Goal: Information Seeking & Learning: Learn about a topic

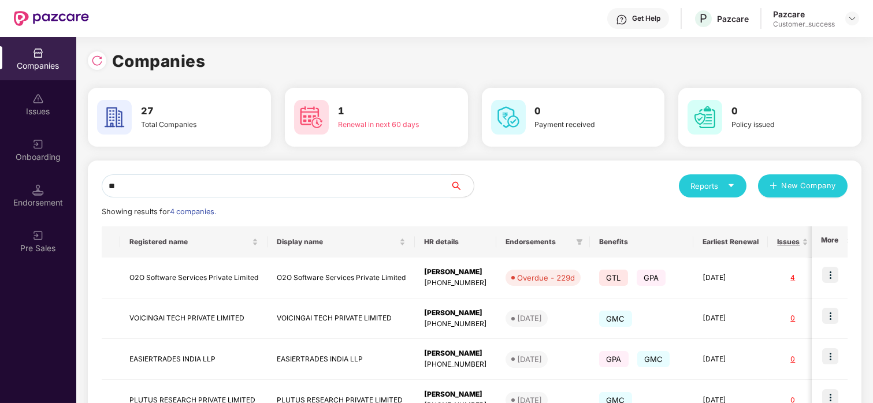
type input "*"
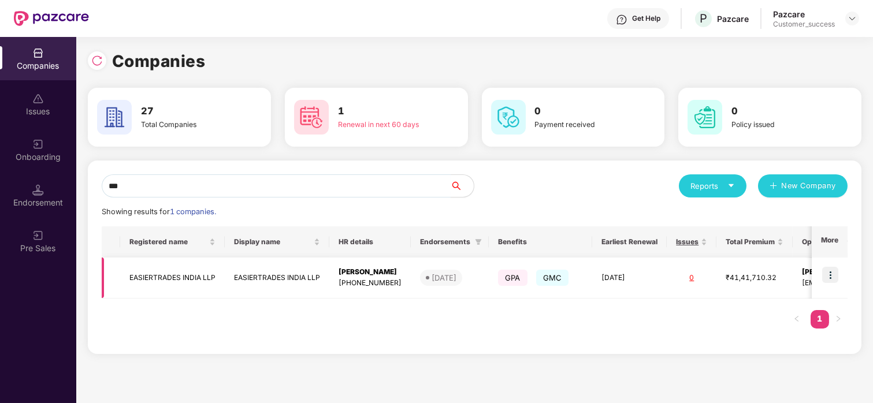
type input "***"
click at [828, 276] on img at bounding box center [830, 275] width 16 height 16
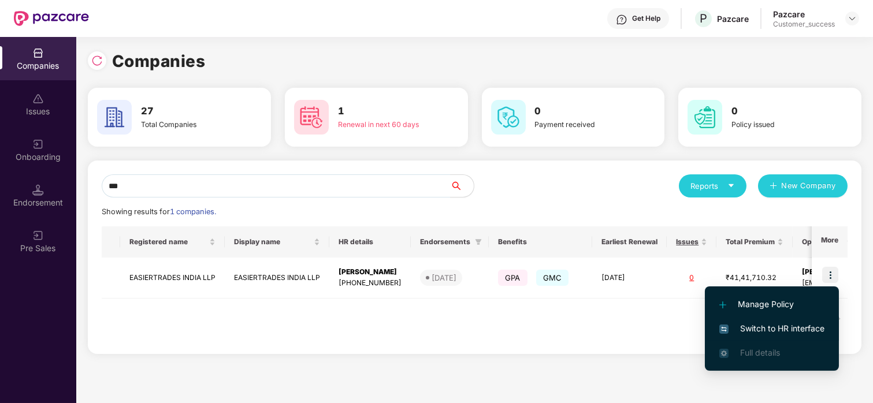
click at [759, 318] on li "Switch to HR interface" at bounding box center [772, 329] width 134 height 24
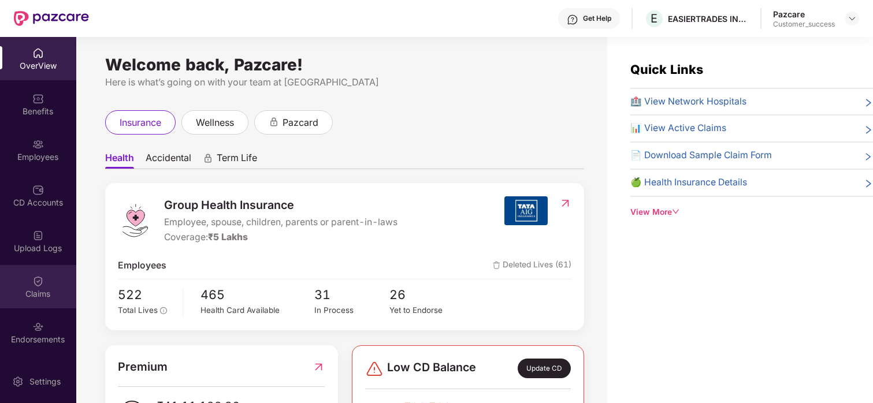
click at [44, 270] on div "Claims" at bounding box center [38, 286] width 76 height 43
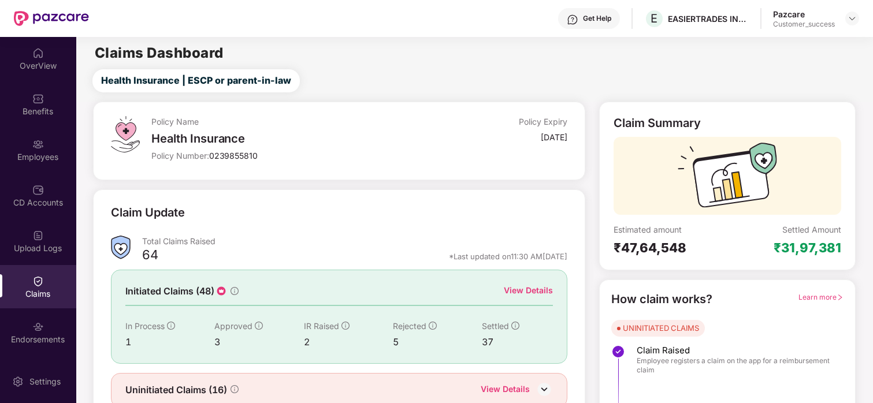
click at [532, 280] on div "Initiated Claims (48) View Details In Process 1 Approved 3 IR Raised 2 Rejected…" at bounding box center [339, 317] width 456 height 94
click at [528, 285] on div "View Details" at bounding box center [528, 290] width 49 height 13
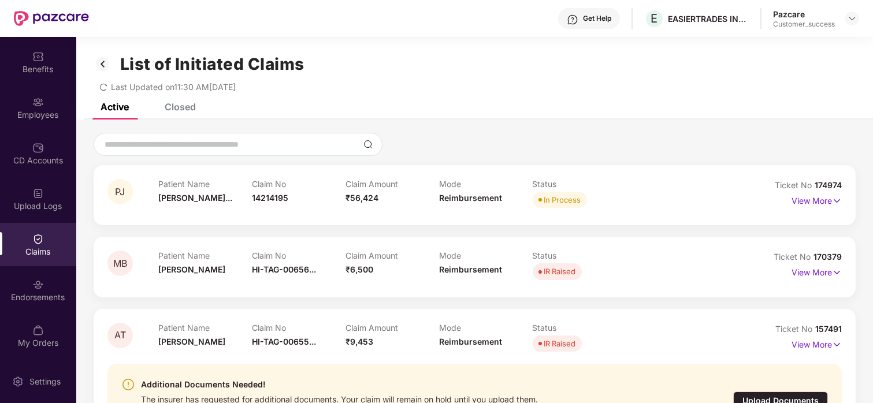
click at [177, 103] on div "Closed" at bounding box center [180, 107] width 31 height 12
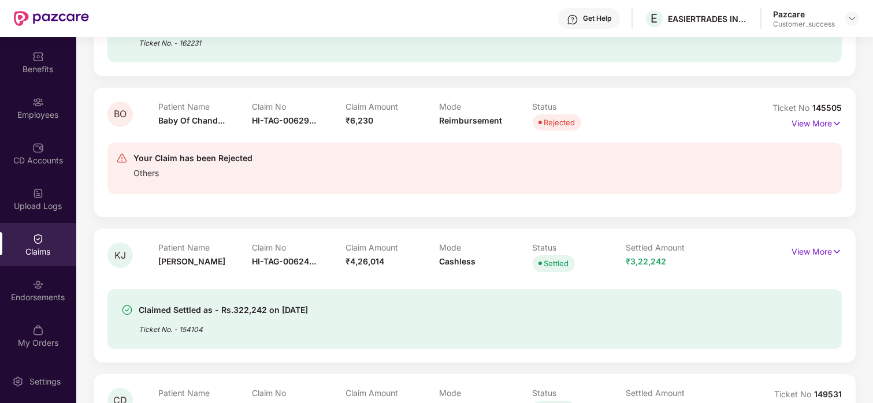
scroll to position [660, 0]
click at [827, 120] on p "View More" at bounding box center [816, 121] width 50 height 16
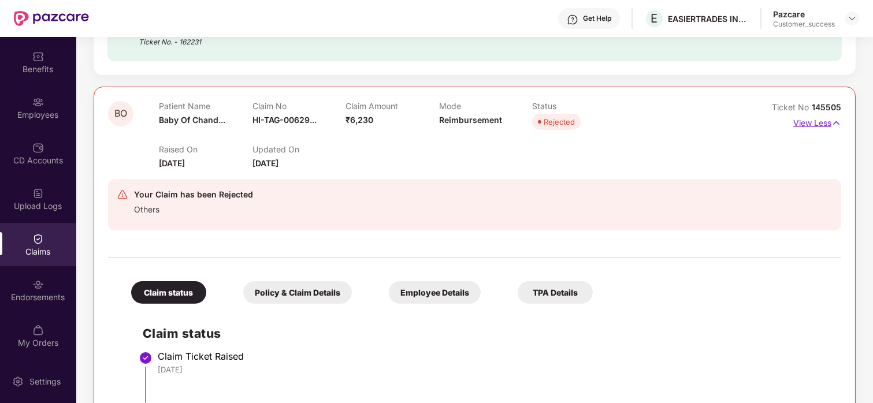
click at [827, 120] on p "View Less" at bounding box center [817, 122] width 48 height 16
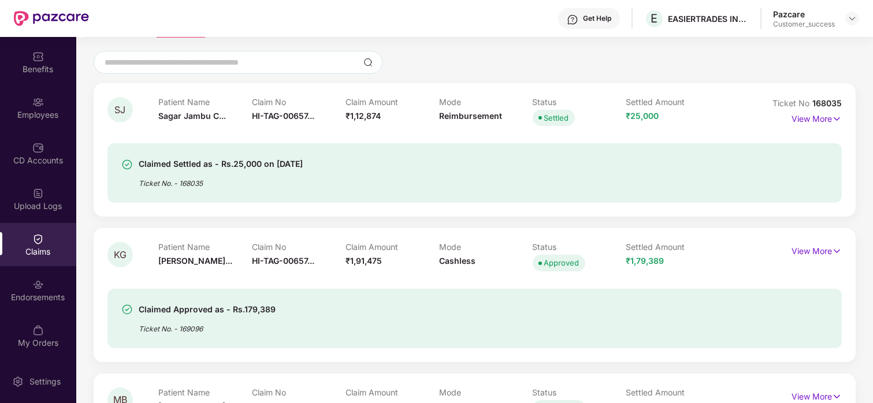
scroll to position [0, 0]
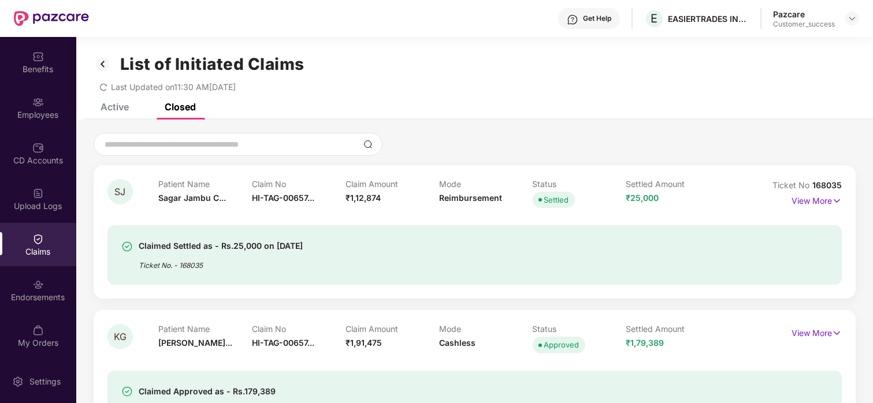
click at [128, 106] on div "Active" at bounding box center [115, 107] width 28 height 12
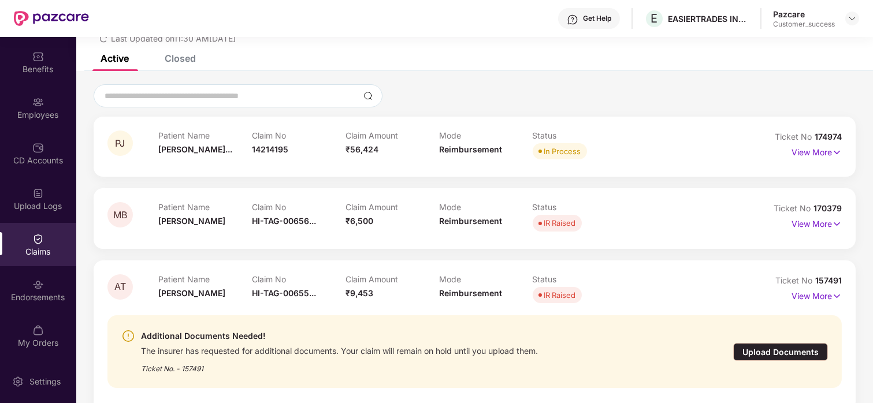
scroll to position [49, 0]
click at [796, 152] on p "View More" at bounding box center [816, 151] width 50 height 16
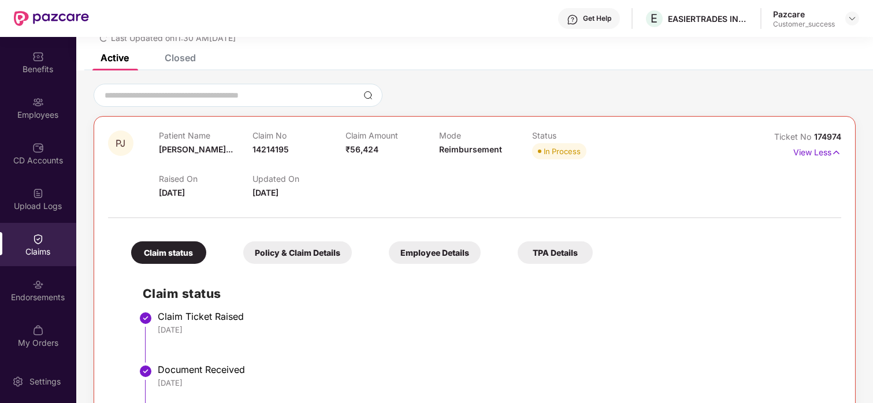
click at [430, 262] on div "Employee Details" at bounding box center [435, 252] width 92 height 23
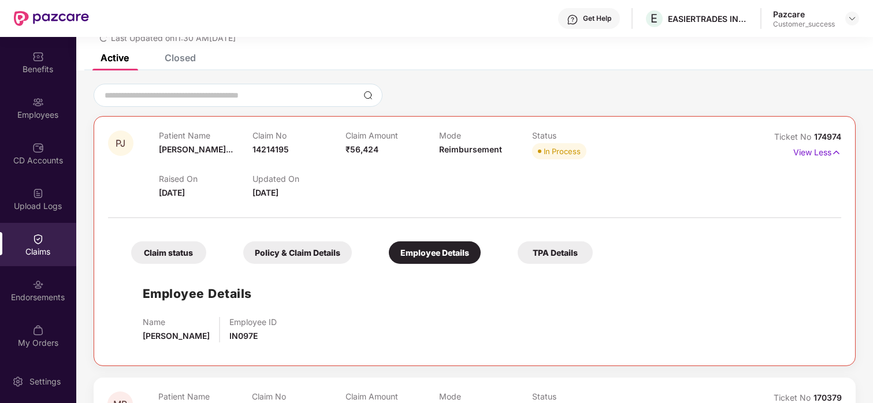
scroll to position [258, 0]
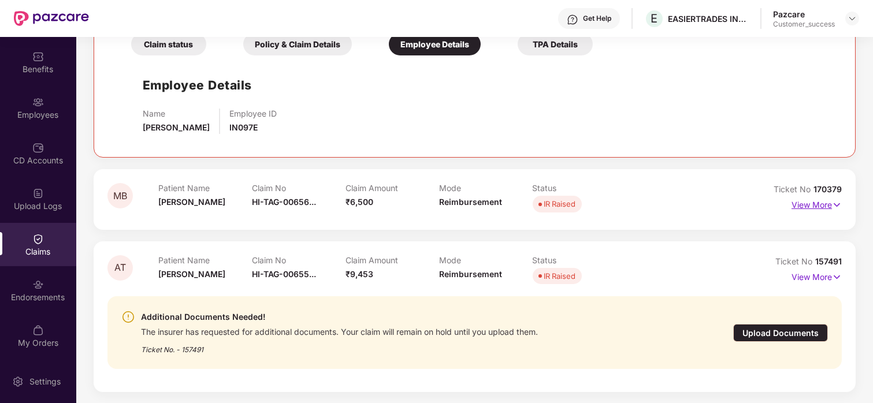
click at [821, 206] on p "View More" at bounding box center [816, 204] width 50 height 16
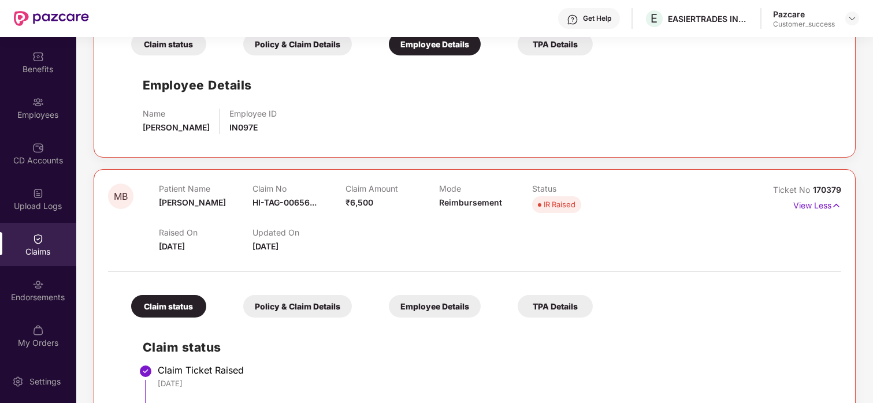
click at [423, 305] on div "Employee Details" at bounding box center [435, 306] width 92 height 23
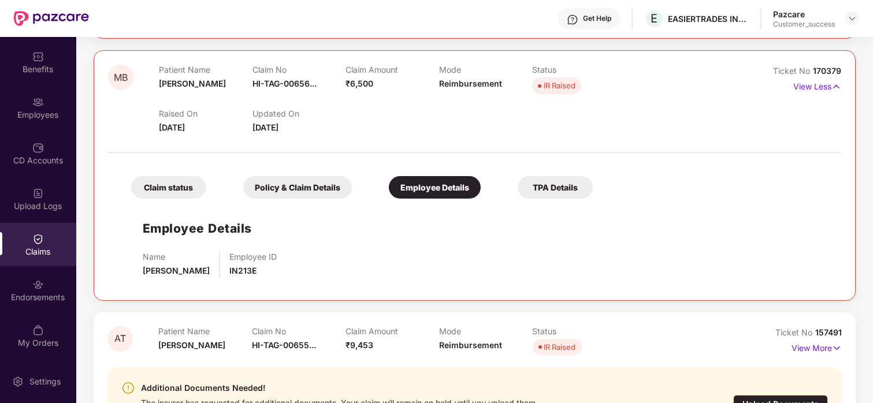
scroll to position [448, 0]
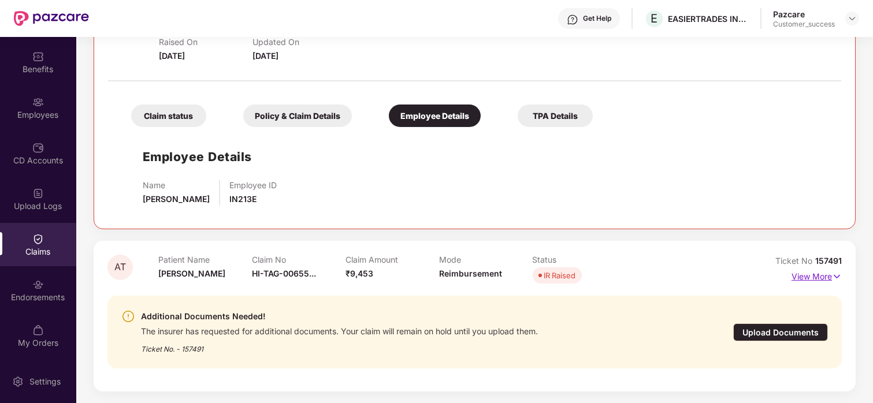
click at [814, 280] on p "View More" at bounding box center [816, 275] width 50 height 16
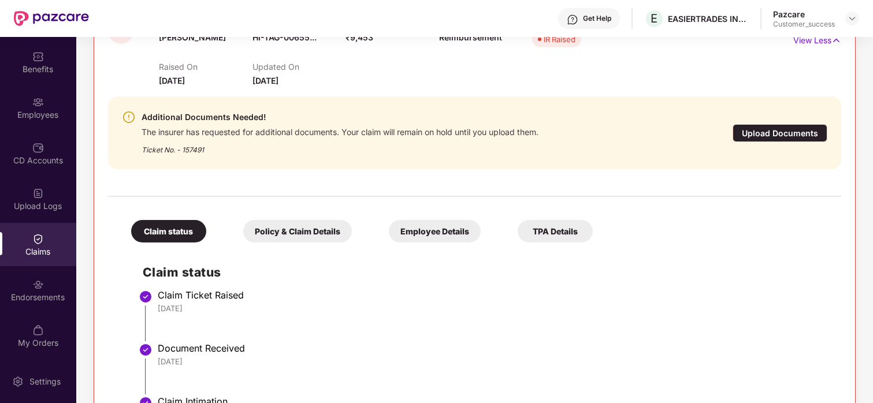
scroll to position [719, 0]
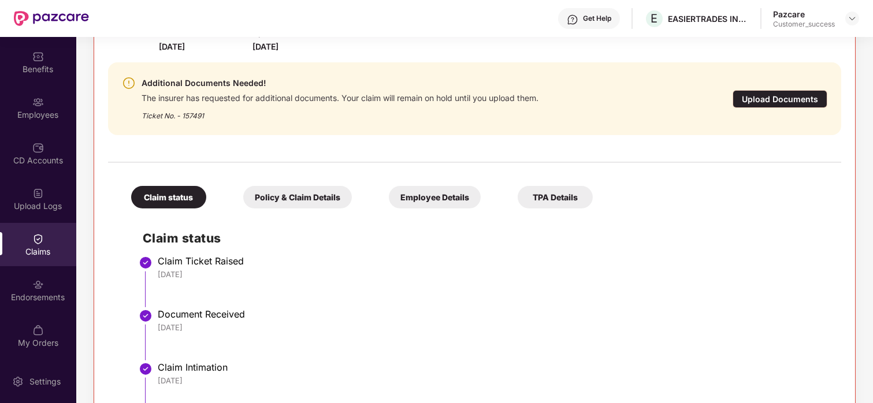
click at [420, 198] on div "Employee Details" at bounding box center [435, 197] width 92 height 23
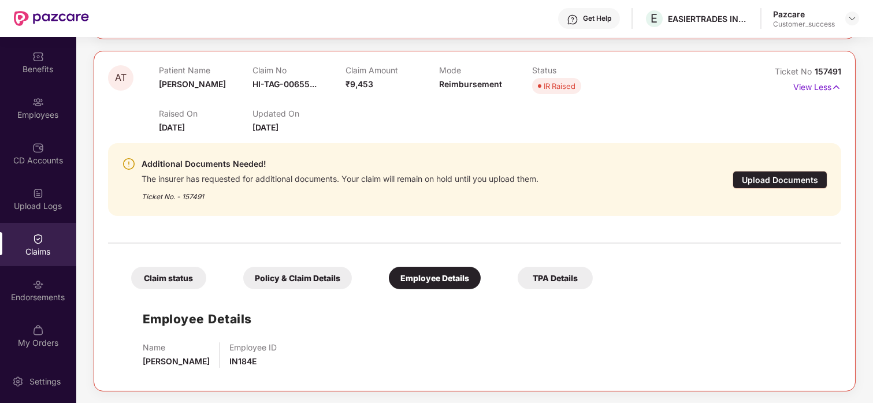
scroll to position [0, 0]
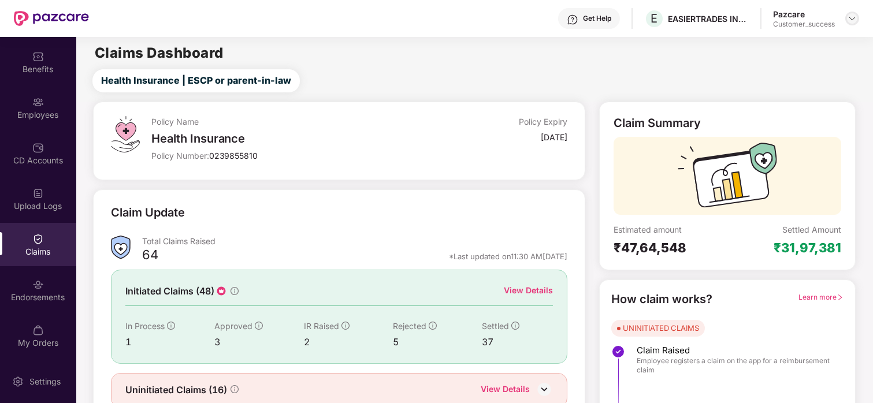
click at [849, 17] on img at bounding box center [851, 18] width 9 height 9
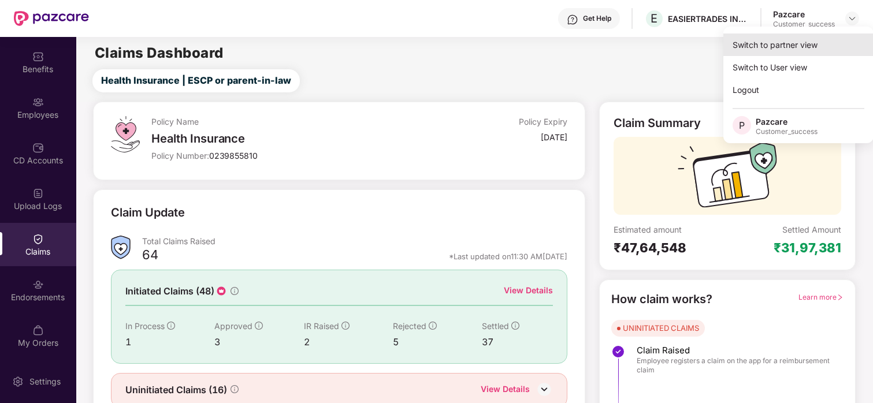
click at [806, 47] on div "Switch to partner view" at bounding box center [798, 45] width 150 height 23
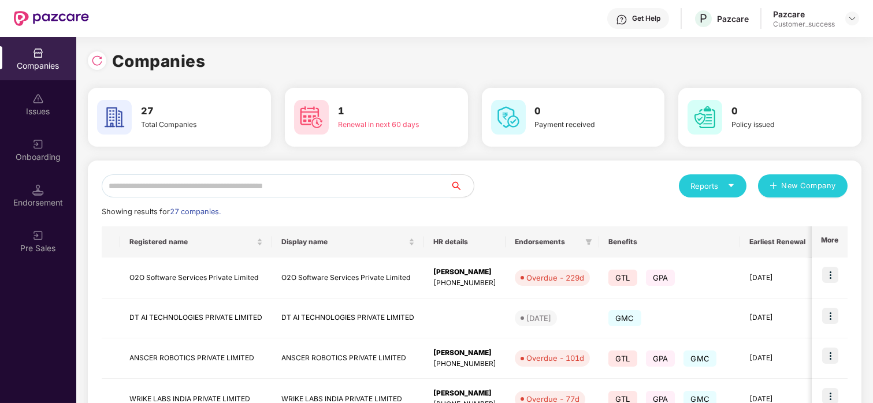
click at [389, 192] on input "text" at bounding box center [276, 185] width 349 height 23
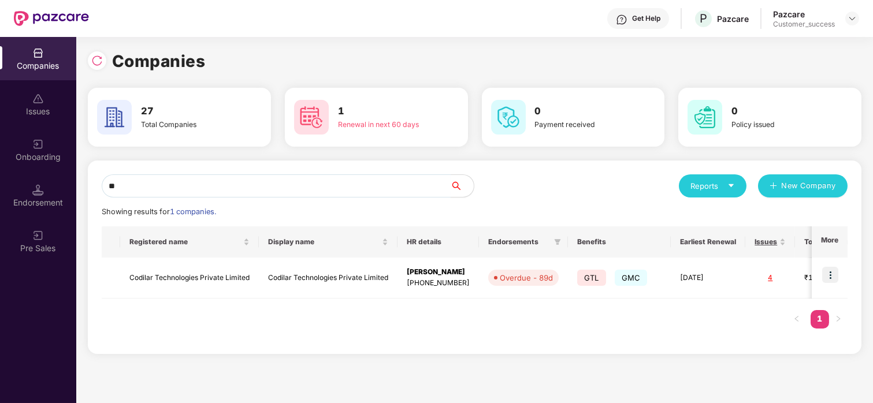
type input "*"
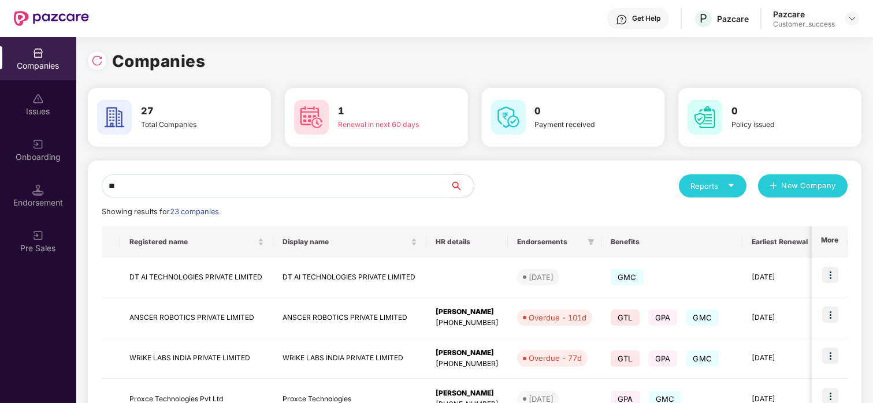
type input "*"
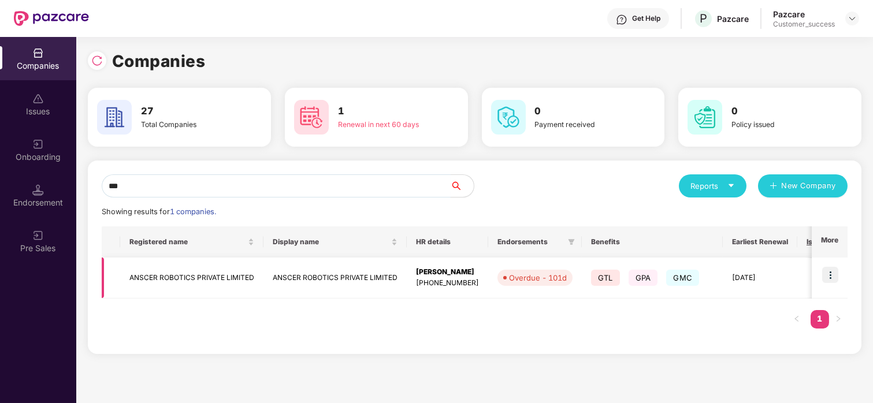
type input "***"
click at [826, 273] on img at bounding box center [830, 275] width 16 height 16
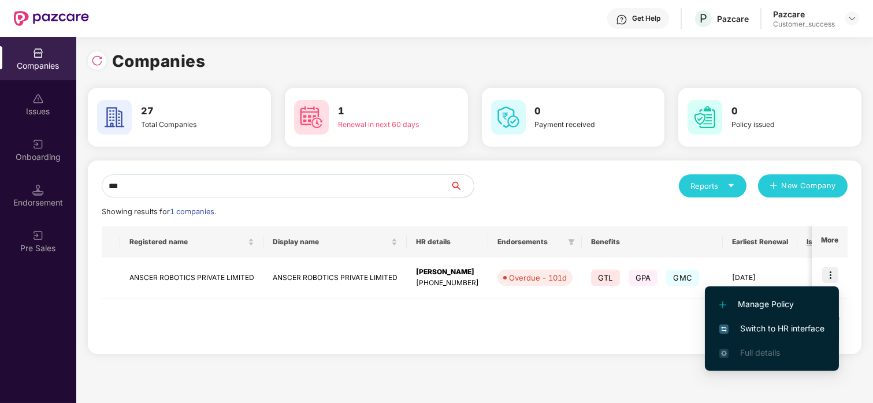
click at [786, 327] on span "Switch to HR interface" at bounding box center [771, 328] width 105 height 13
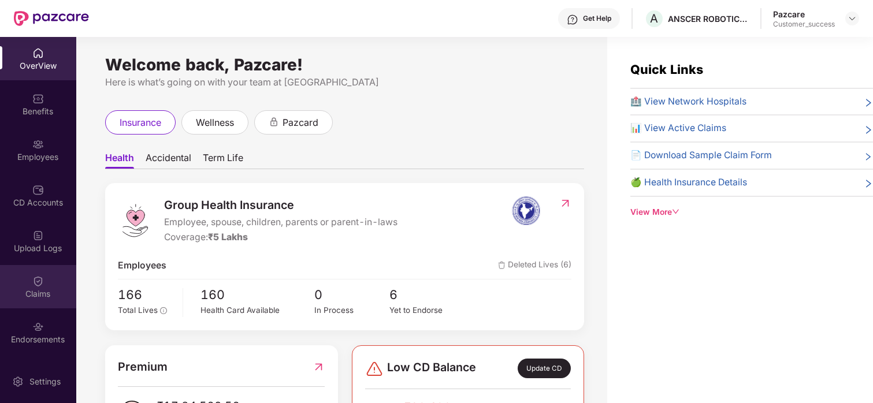
click at [36, 280] on img at bounding box center [38, 282] width 12 height 12
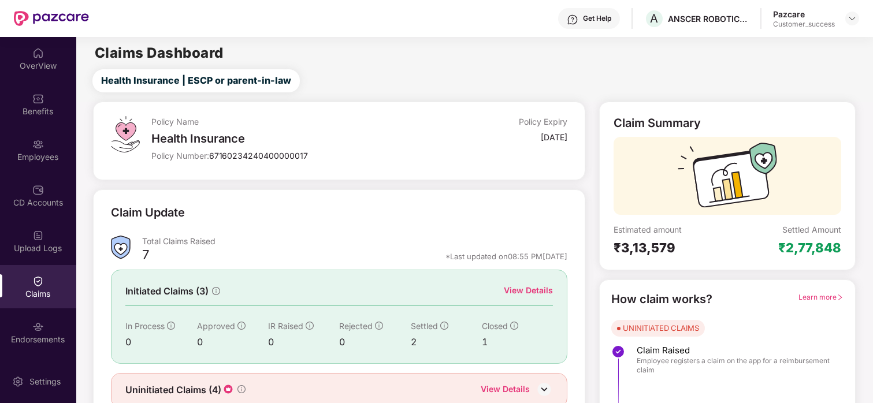
click at [515, 288] on div "View Details" at bounding box center [528, 290] width 49 height 13
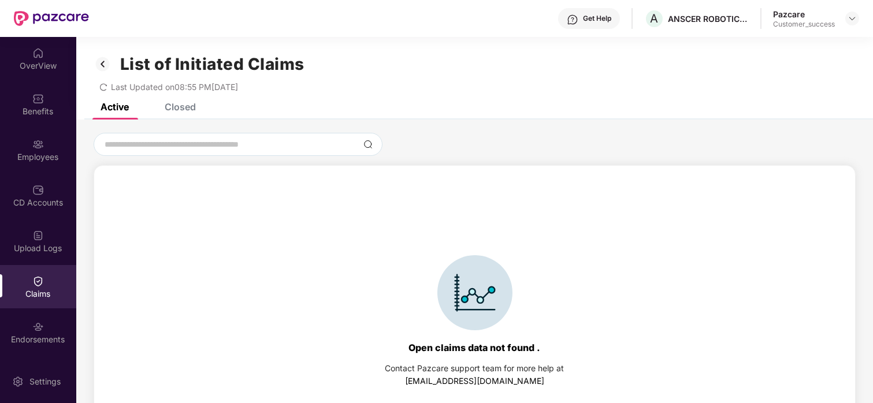
click at [176, 107] on div "Closed" at bounding box center [180, 107] width 31 height 12
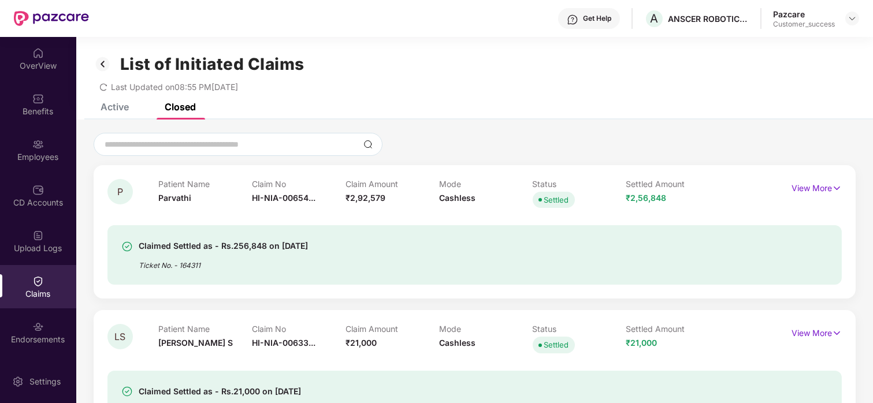
click at [130, 106] on div "Active Closed" at bounding box center [139, 106] width 113 height 25
click at [109, 106] on div "Active" at bounding box center [115, 107] width 28 height 12
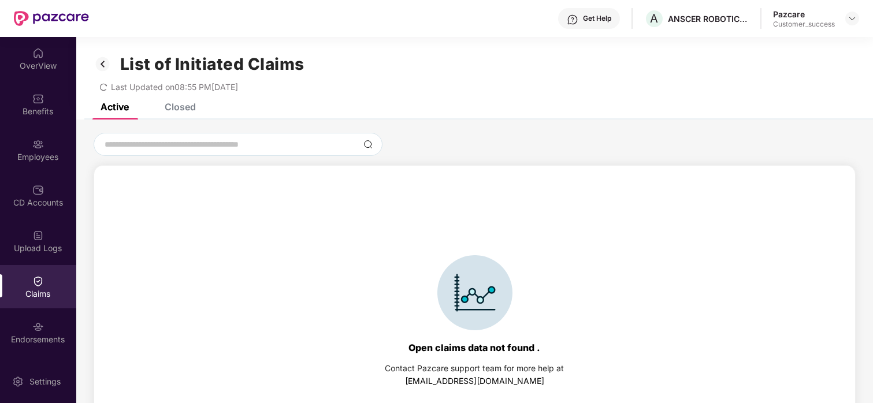
click at [102, 82] on span "redo" at bounding box center [103, 87] width 8 height 10
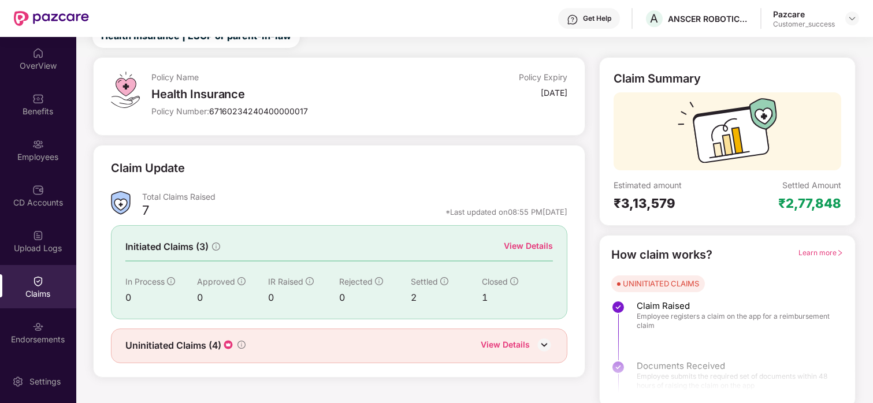
scroll to position [49, 0]
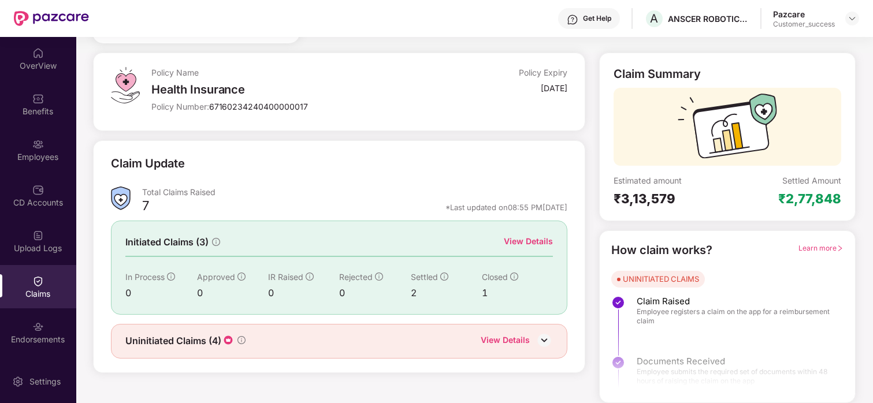
click at [521, 243] on div "View Details" at bounding box center [528, 241] width 49 height 13
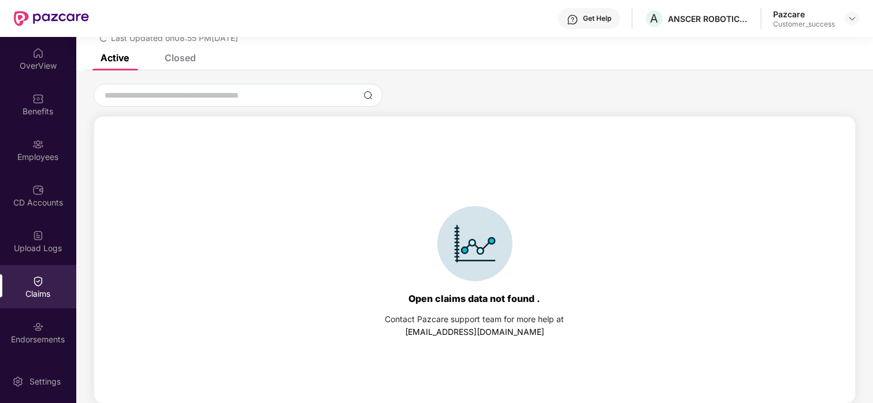
click at [170, 52] on div "List of Initiated Claims Last Updated on 08:55 PM[DATE]" at bounding box center [474, 21] width 796 height 66
click at [177, 49] on div "List of Initiated Claims Last Updated on 08:55 PM[DATE]" at bounding box center [474, 21] width 796 height 66
click at [174, 62] on div "Closed" at bounding box center [180, 58] width 31 height 12
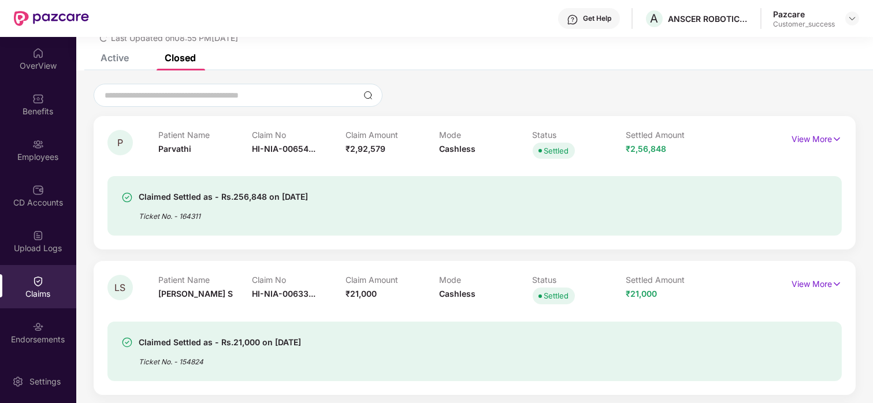
scroll to position [124, 0]
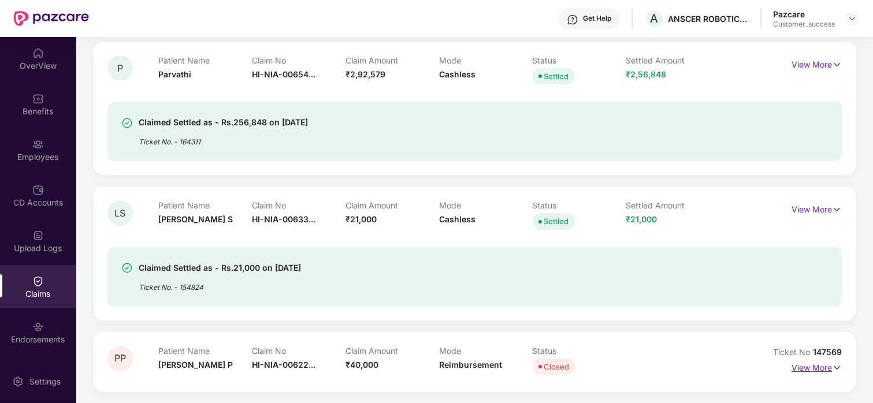
click at [812, 363] on p "View More" at bounding box center [816, 367] width 50 height 16
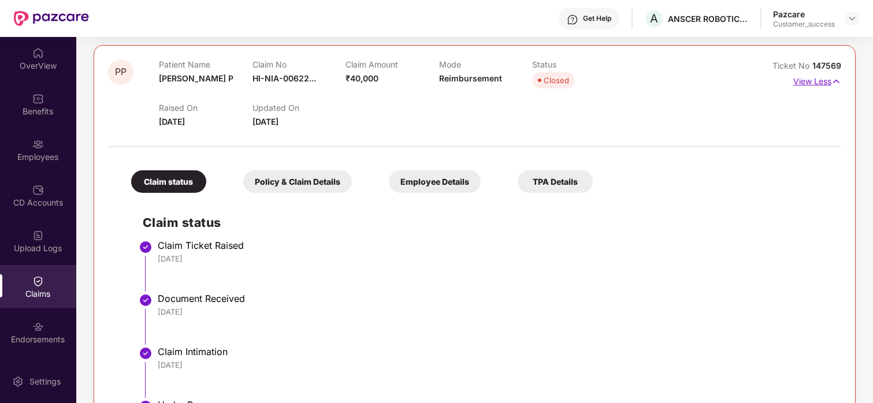
scroll to position [405, 0]
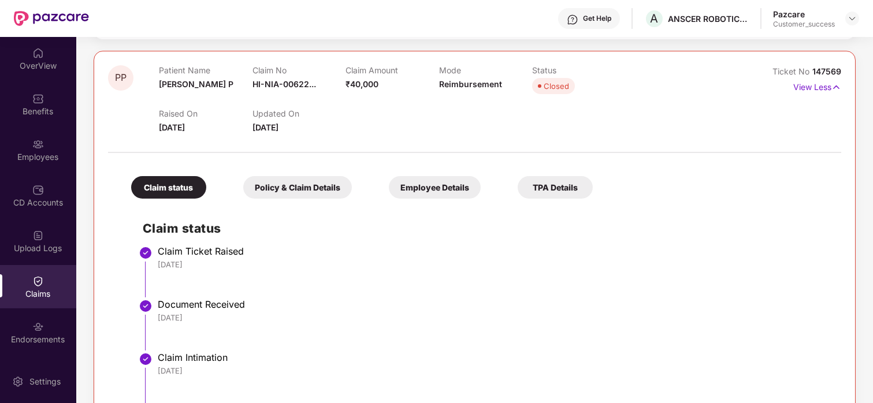
click at [423, 187] on div "Employee Details" at bounding box center [435, 187] width 92 height 23
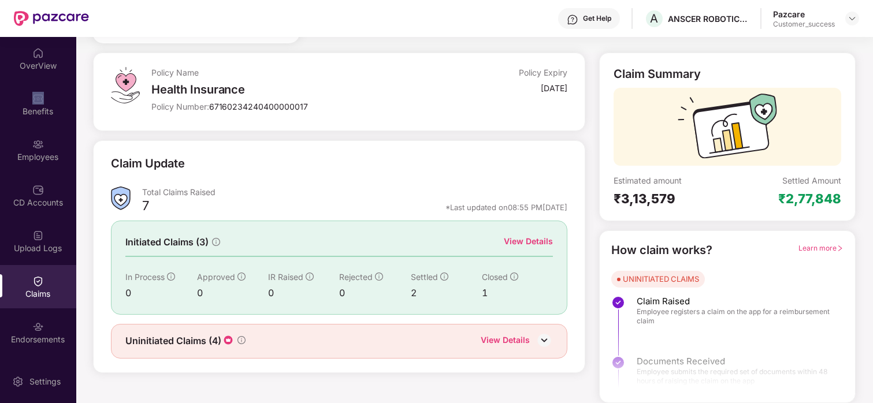
scroll to position [50, 0]
click at [62, 76] on div "OverView" at bounding box center [38, 58] width 76 height 43
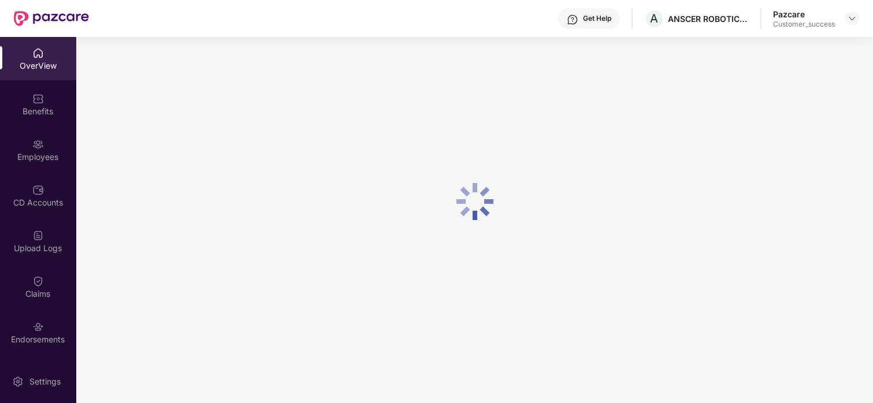
scroll to position [37, 0]
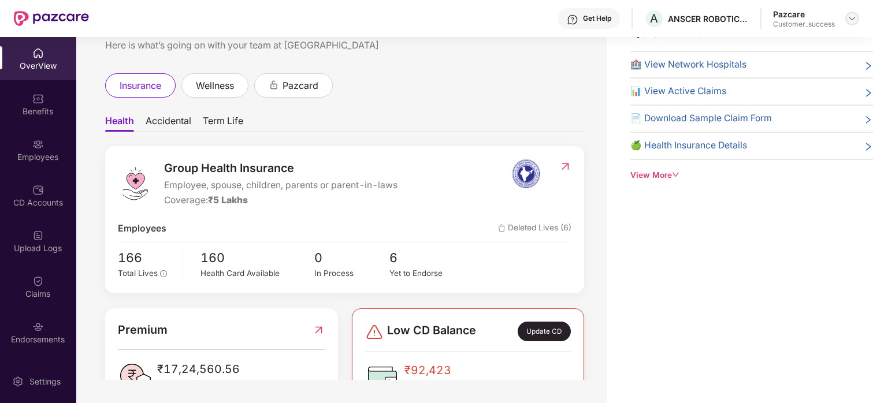
click at [846, 22] on div at bounding box center [852, 19] width 14 height 14
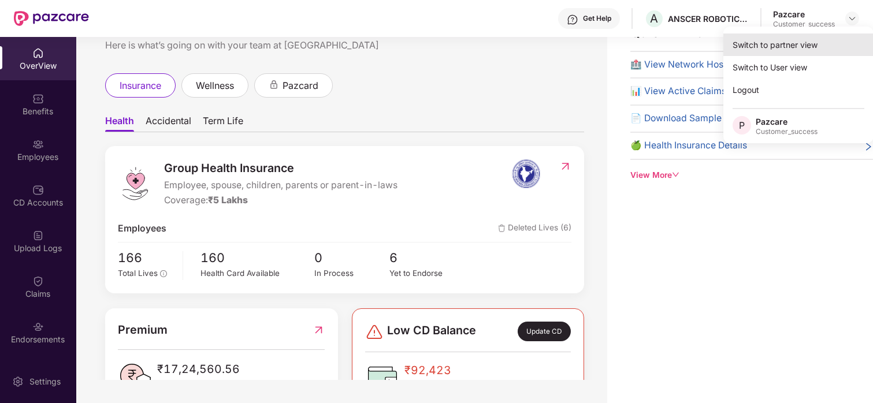
click at [791, 38] on div "Switch to partner view" at bounding box center [798, 45] width 150 height 23
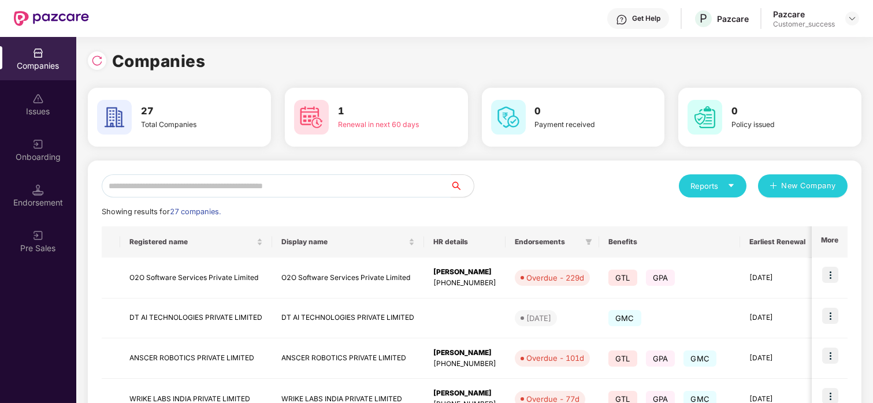
click at [147, 190] on input "text" at bounding box center [276, 185] width 349 height 23
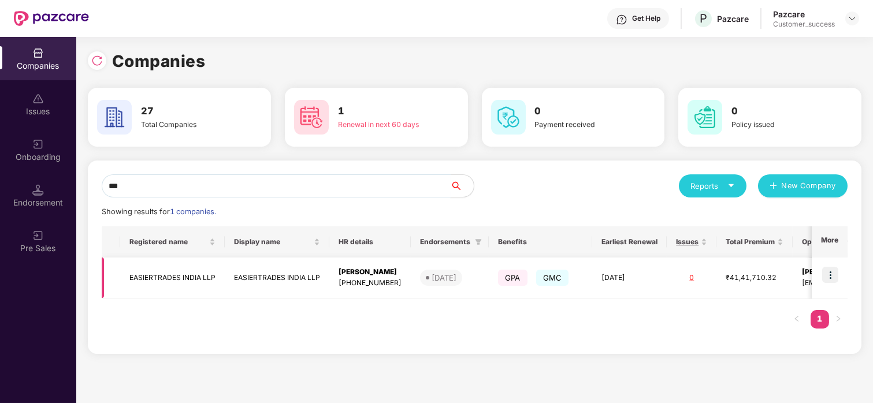
type input "***"
click at [838, 277] on img at bounding box center [830, 275] width 16 height 16
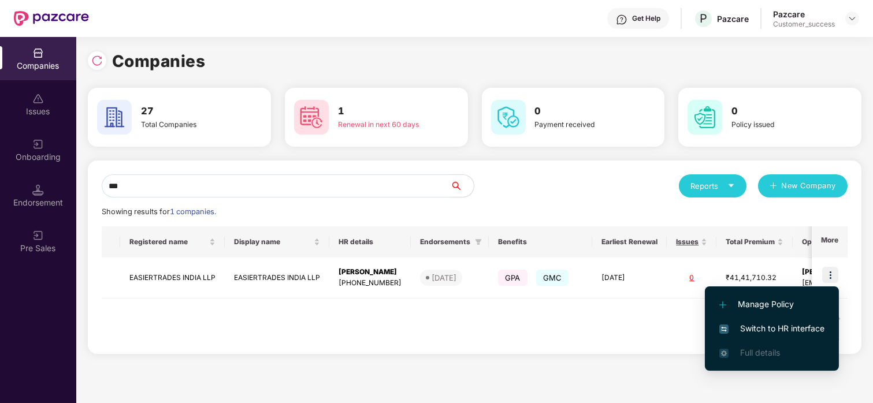
click at [783, 334] on span "Switch to HR interface" at bounding box center [771, 328] width 105 height 13
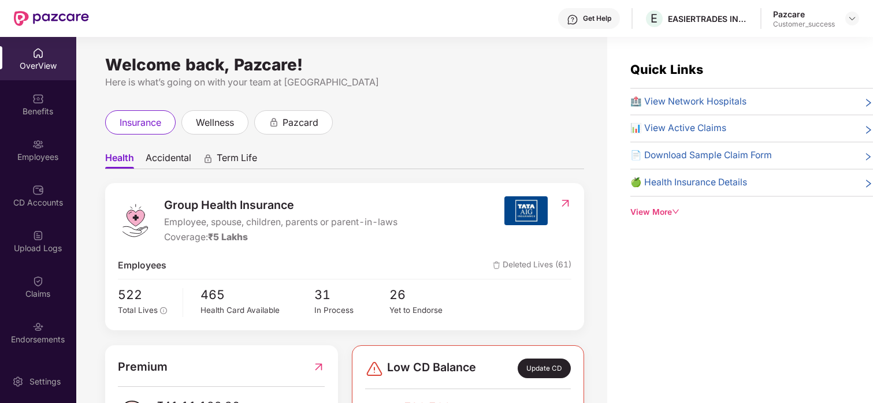
click at [34, 289] on div "Claims" at bounding box center [38, 294] width 76 height 12
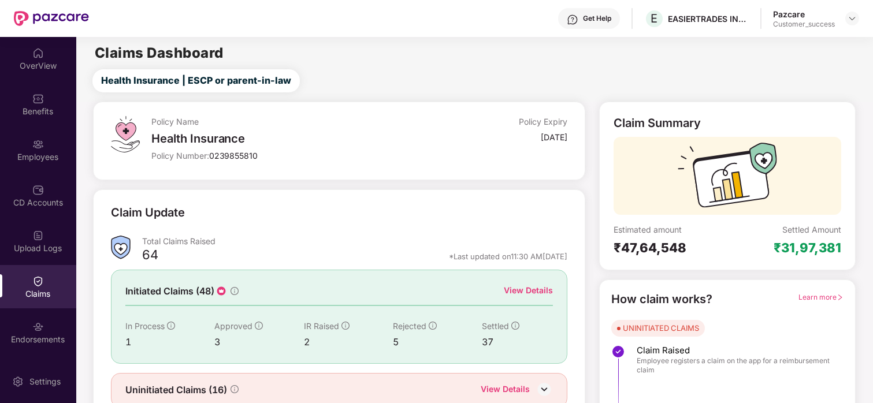
click at [35, 324] on img at bounding box center [38, 327] width 12 height 12
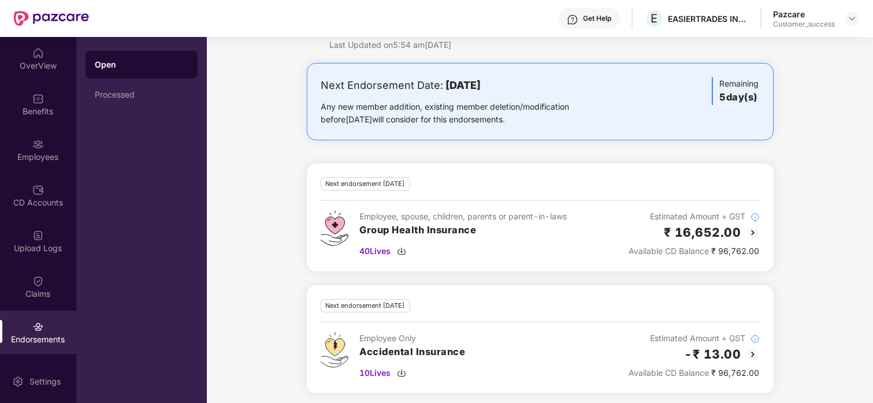
scroll to position [39, 0]
click at [751, 229] on img at bounding box center [753, 231] width 14 height 14
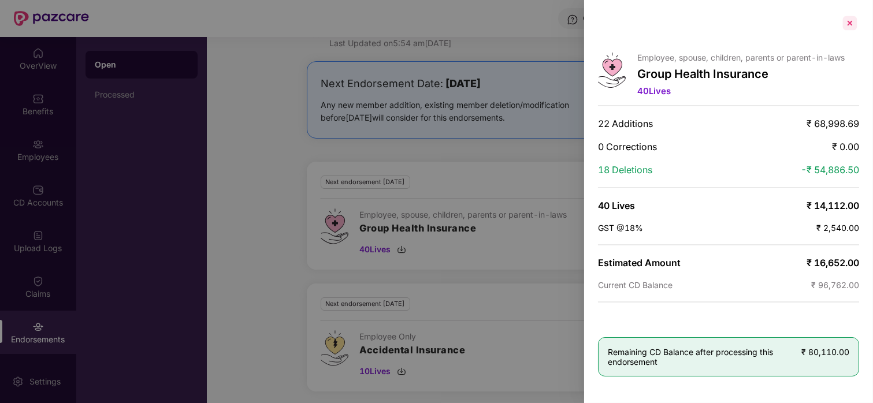
click at [853, 22] on div at bounding box center [849, 23] width 18 height 18
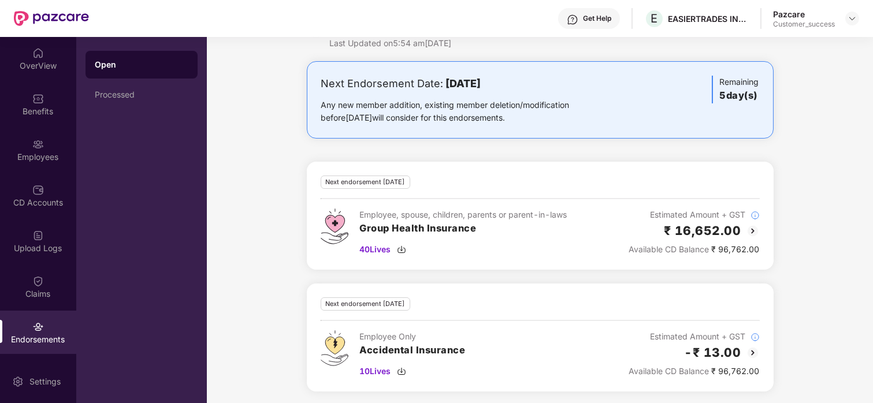
scroll to position [42, 0]
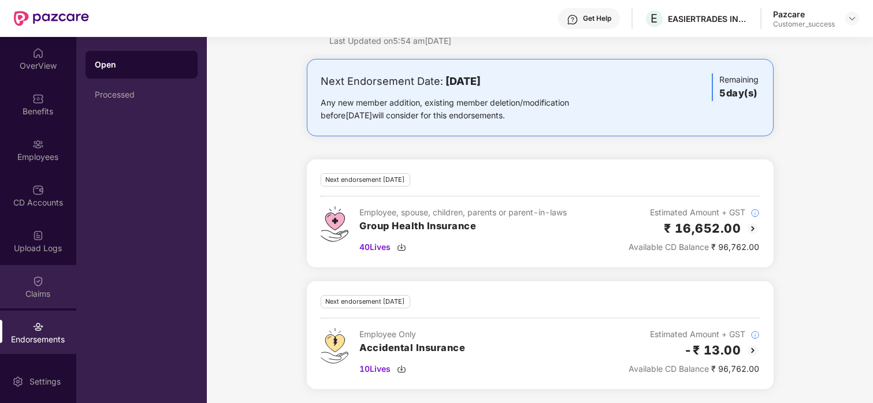
click at [26, 289] on div "Claims" at bounding box center [38, 294] width 76 height 12
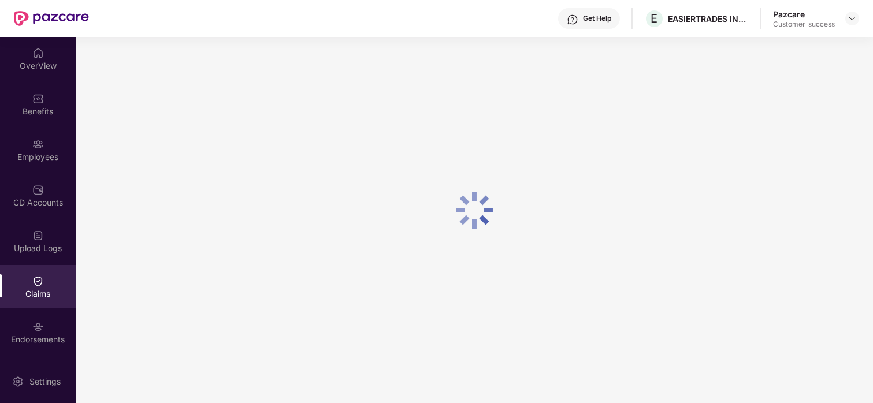
scroll to position [0, 0]
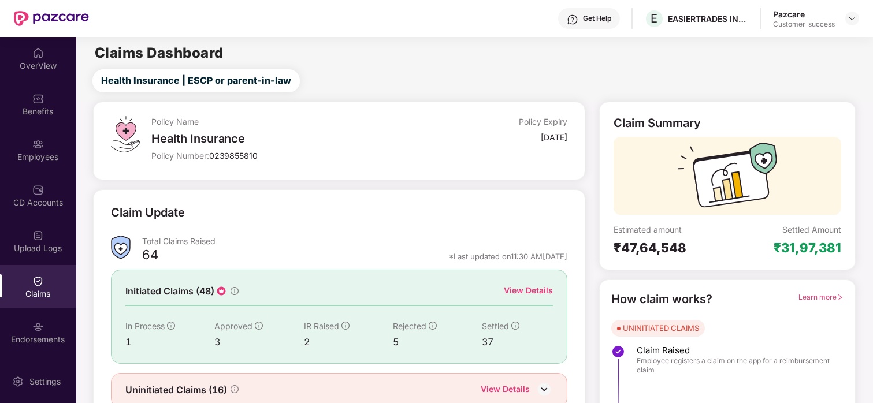
click at [524, 286] on div "View Details" at bounding box center [528, 290] width 49 height 13
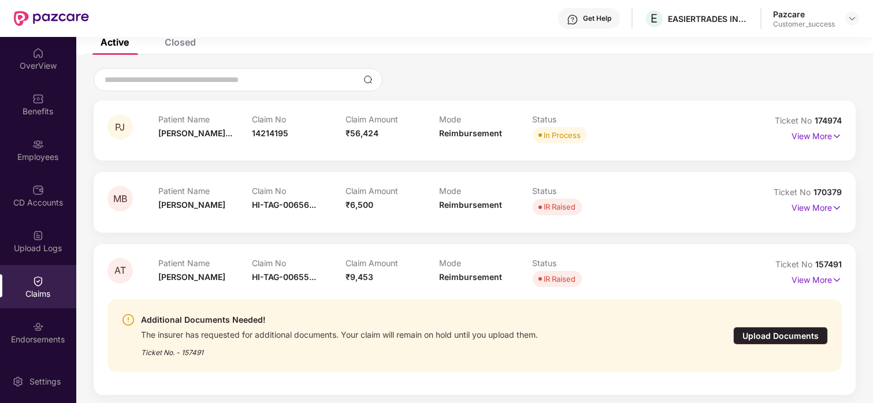
scroll to position [68, 0]
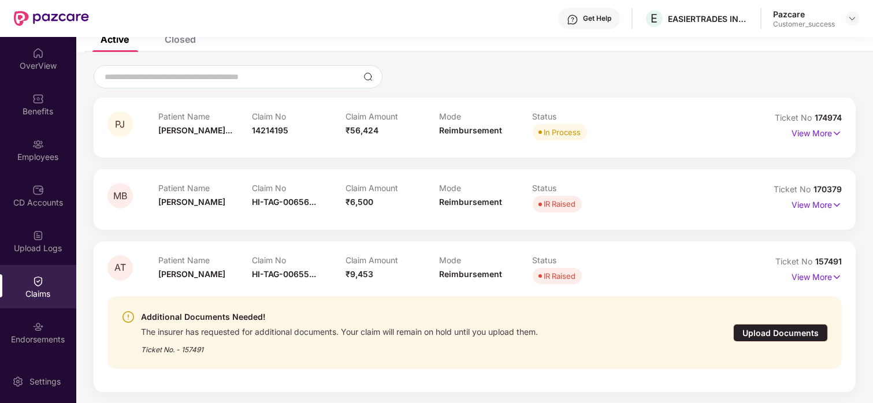
click at [189, 35] on div "Get Help E EASIERTRADES INDIA LLP Pazcare Customer_success" at bounding box center [474, 18] width 770 height 37
click at [170, 38] on div "Closed" at bounding box center [180, 40] width 31 height 12
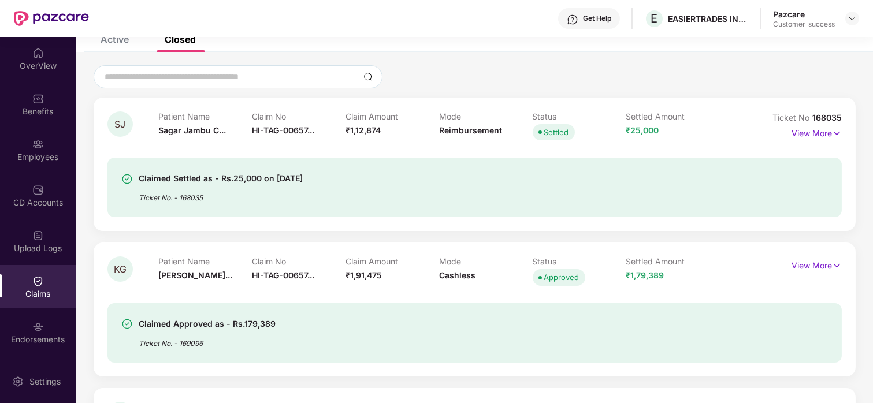
click at [170, 38] on div "Closed" at bounding box center [180, 40] width 31 height 12
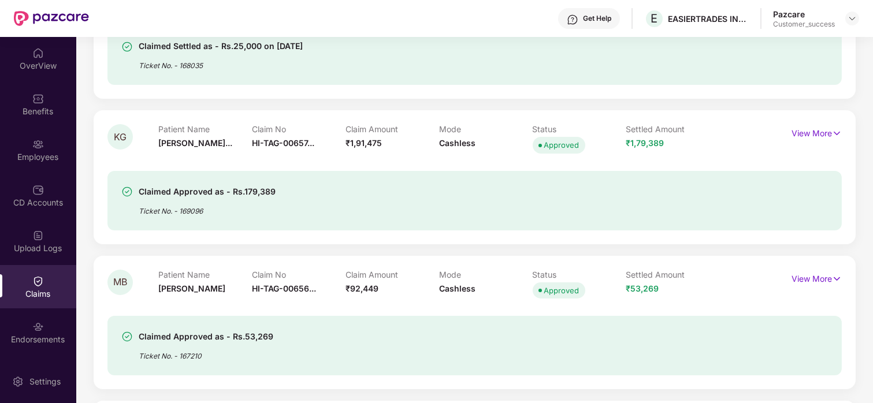
scroll to position [0, 0]
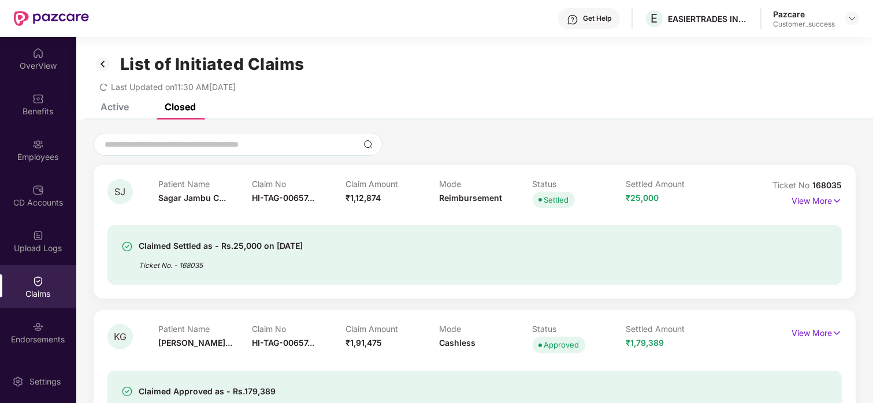
click at [110, 110] on div "Active" at bounding box center [115, 107] width 28 height 12
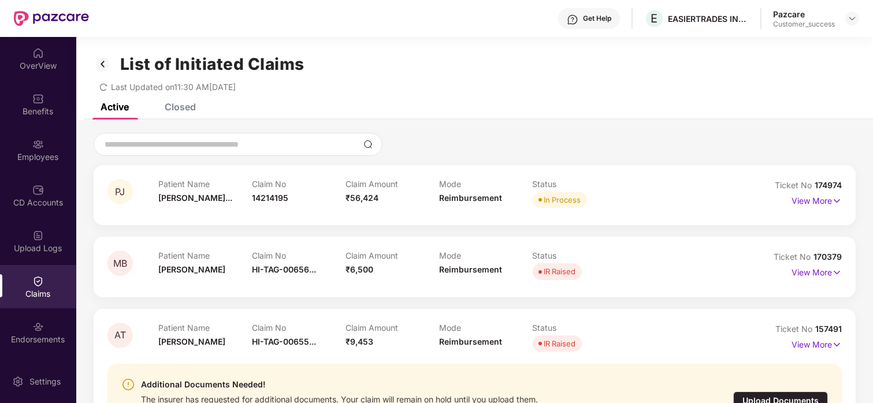
click at [182, 105] on div "Closed" at bounding box center [180, 107] width 31 height 12
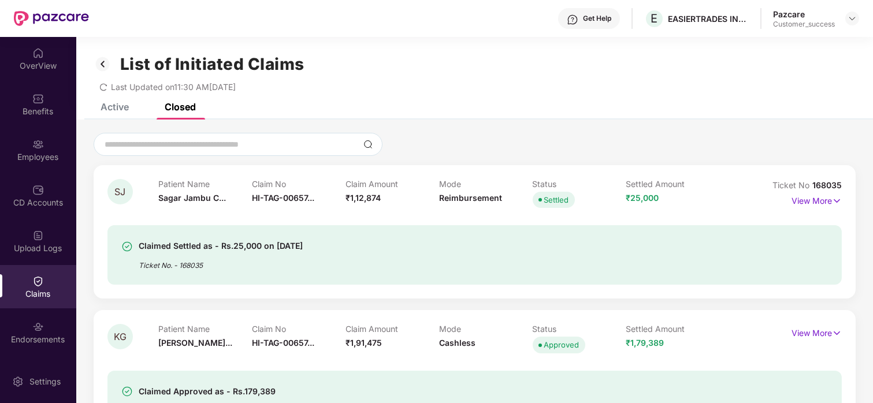
click at [116, 103] on div "Active" at bounding box center [115, 107] width 28 height 12
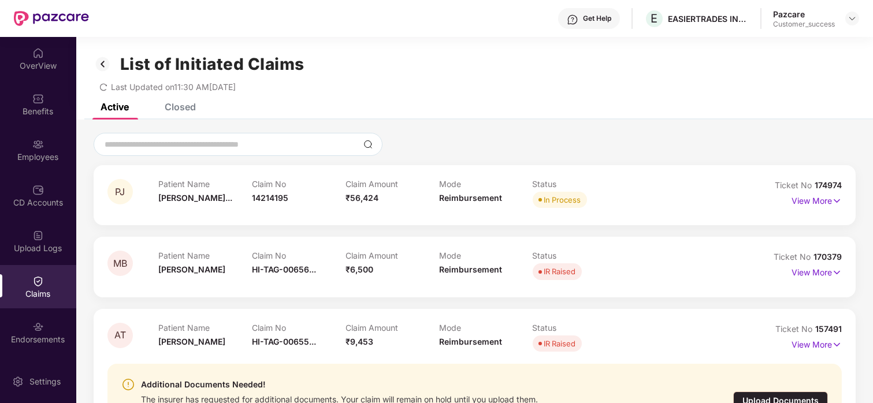
scroll to position [21, 0]
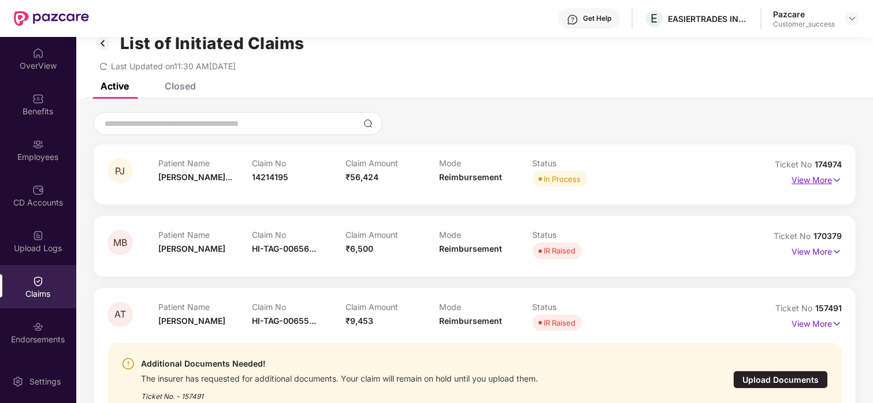
click at [828, 181] on p "View More" at bounding box center [816, 179] width 50 height 16
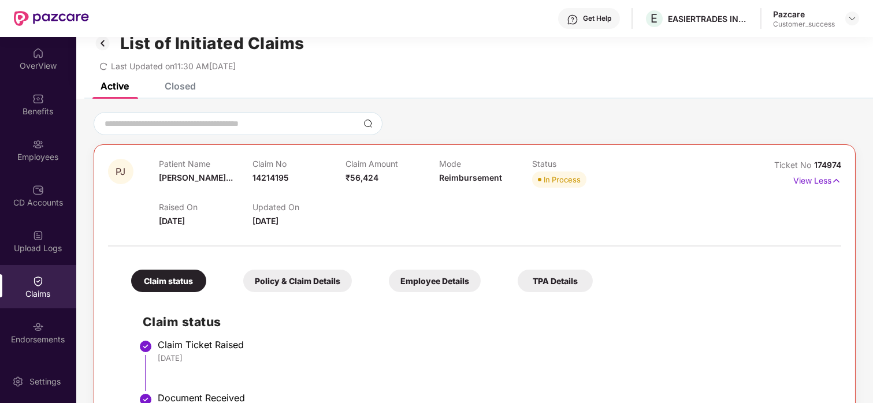
click at [412, 281] on div "Employee Details" at bounding box center [435, 281] width 92 height 23
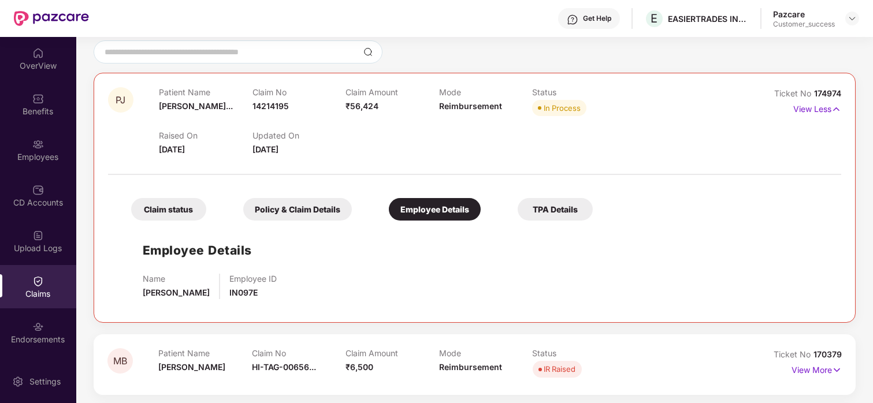
scroll to position [93, 0]
click at [810, 103] on p "View Less" at bounding box center [817, 107] width 48 height 16
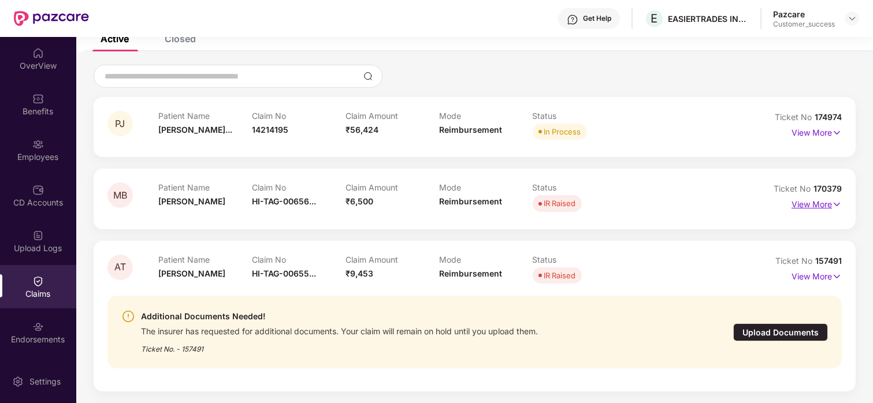
click at [802, 202] on p "View More" at bounding box center [816, 203] width 50 height 16
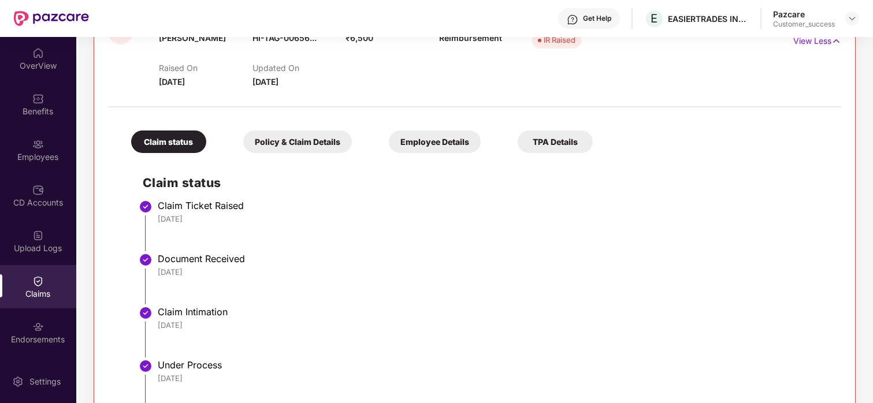
scroll to position [232, 0]
click at [420, 138] on div "Employee Details" at bounding box center [435, 142] width 92 height 23
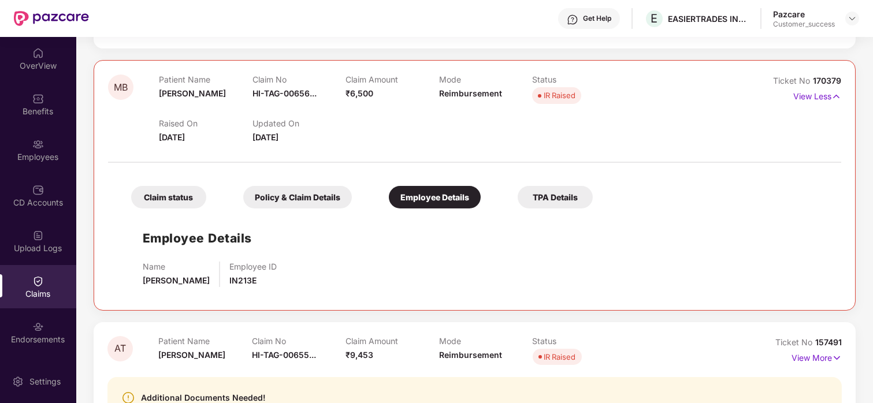
scroll to position [177, 0]
click at [831, 95] on img at bounding box center [836, 96] width 10 height 13
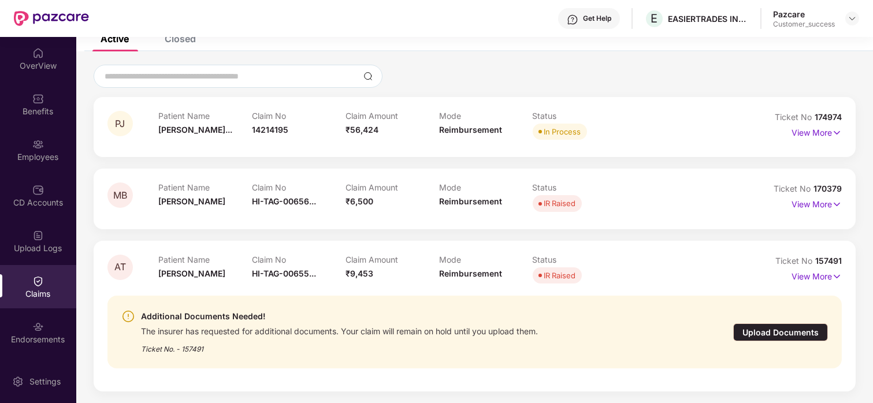
scroll to position [0, 0]
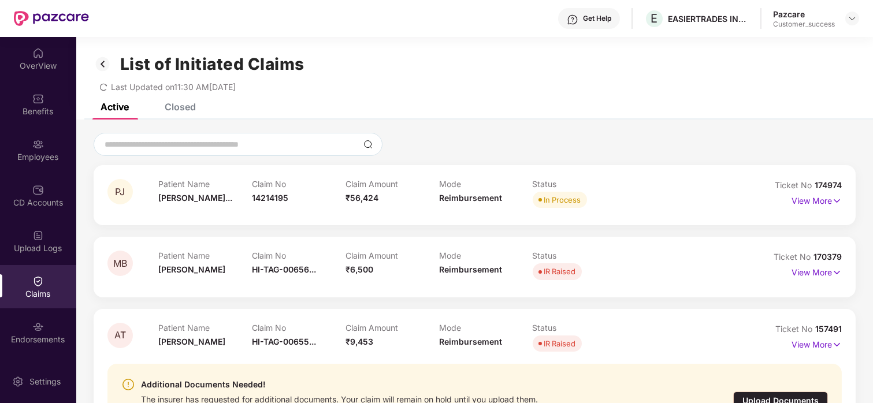
click at [166, 113] on div "Closed" at bounding box center [171, 106] width 49 height 25
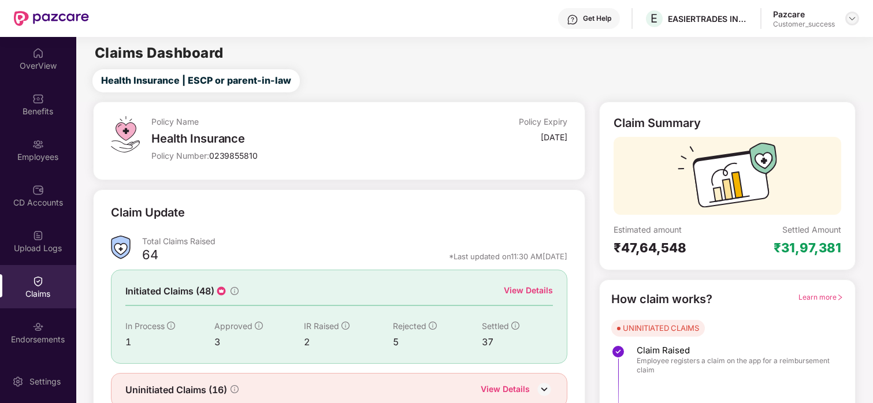
click at [852, 17] on img at bounding box center [851, 18] width 9 height 9
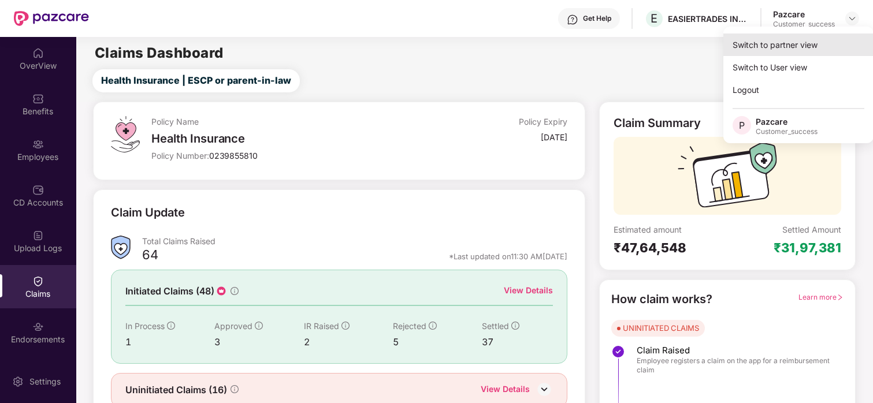
click at [801, 47] on div "Switch to partner view" at bounding box center [798, 45] width 150 height 23
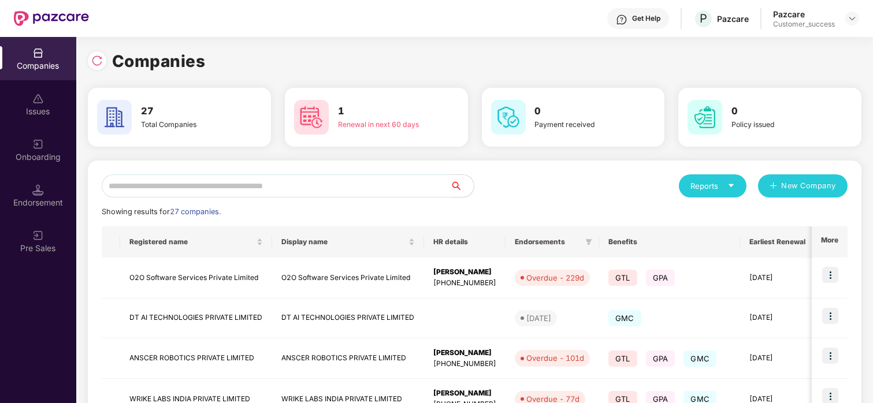
click at [404, 180] on input "text" at bounding box center [276, 185] width 349 height 23
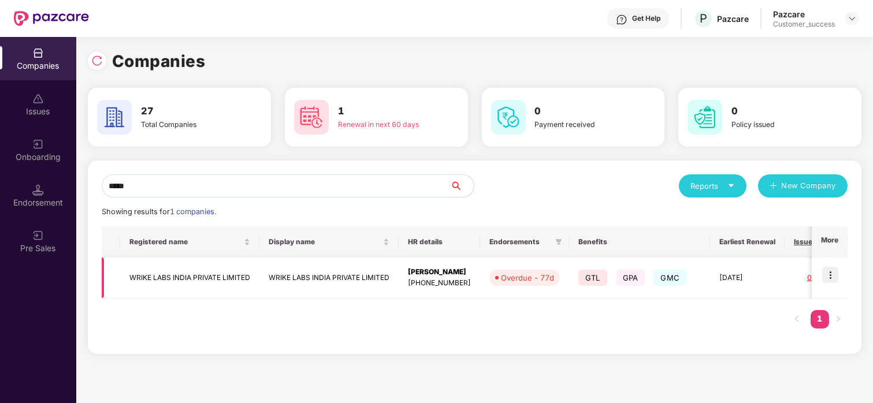
type input "*****"
click at [836, 273] on img at bounding box center [830, 275] width 16 height 16
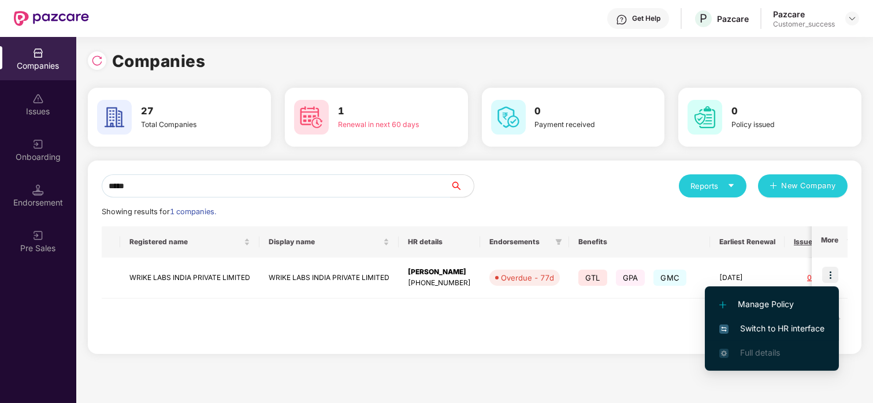
click at [761, 327] on span "Switch to HR interface" at bounding box center [771, 328] width 105 height 13
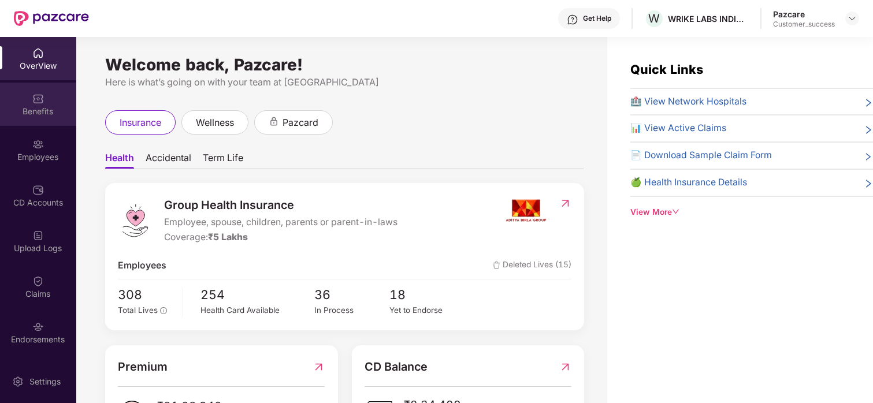
click at [37, 106] on div "Benefits" at bounding box center [38, 112] width 76 height 12
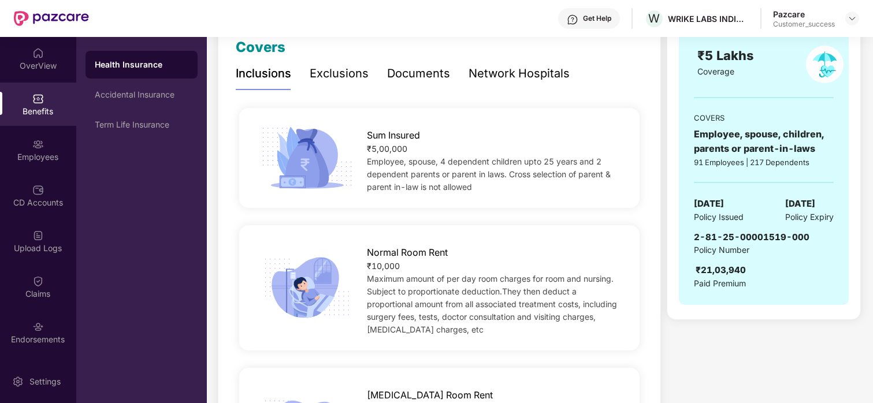
scroll to position [168, 0]
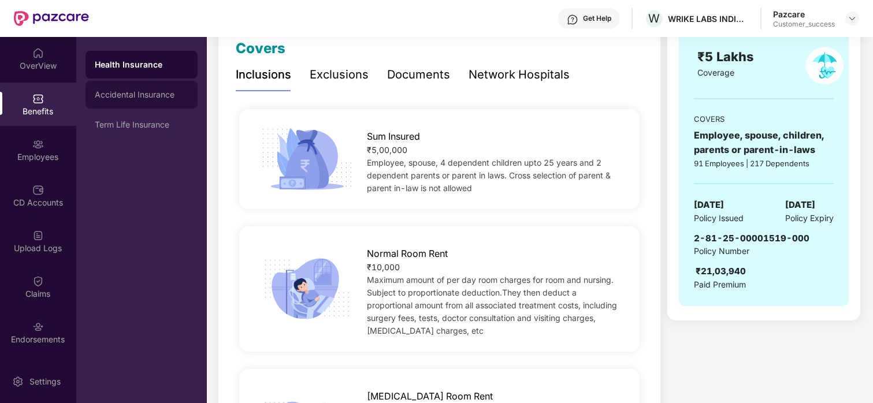
click at [109, 98] on div "Accidental Insurance" at bounding box center [142, 94] width 94 height 9
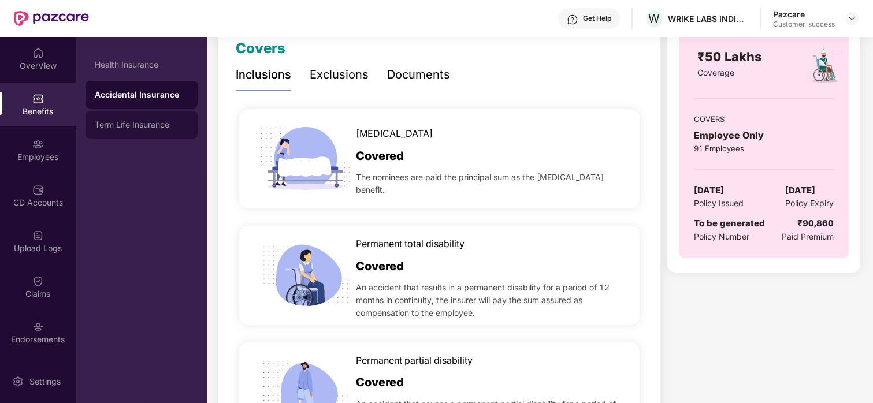
click at [174, 130] on div "Term Life Insurance" at bounding box center [141, 125] width 112 height 28
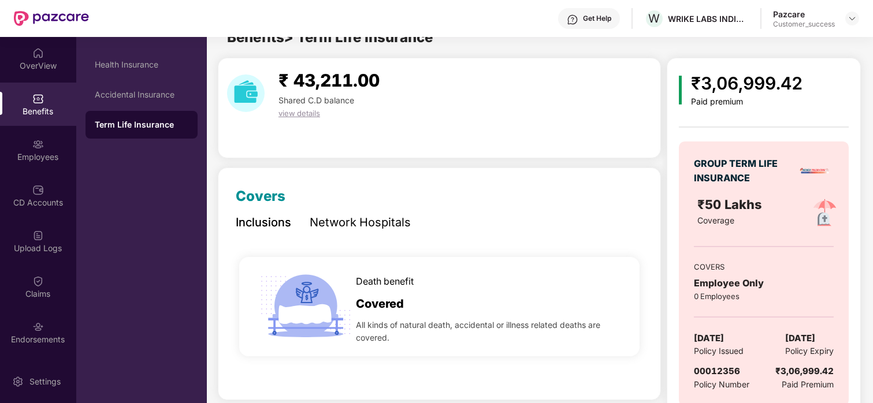
scroll to position [47, 0]
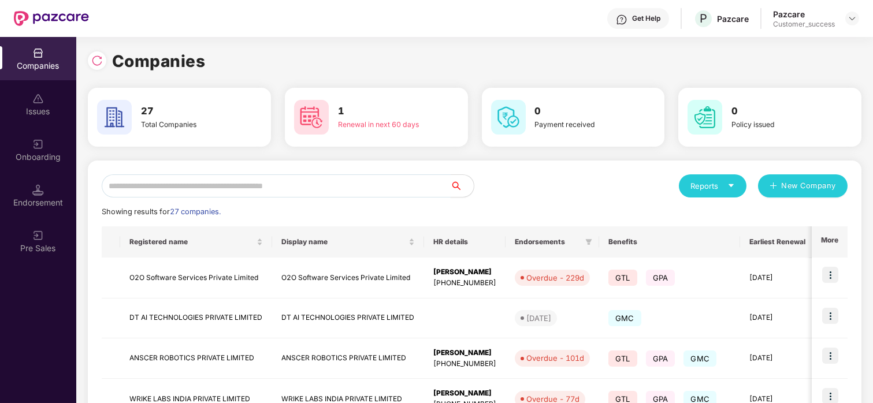
click at [237, 190] on input "text" at bounding box center [276, 185] width 349 height 23
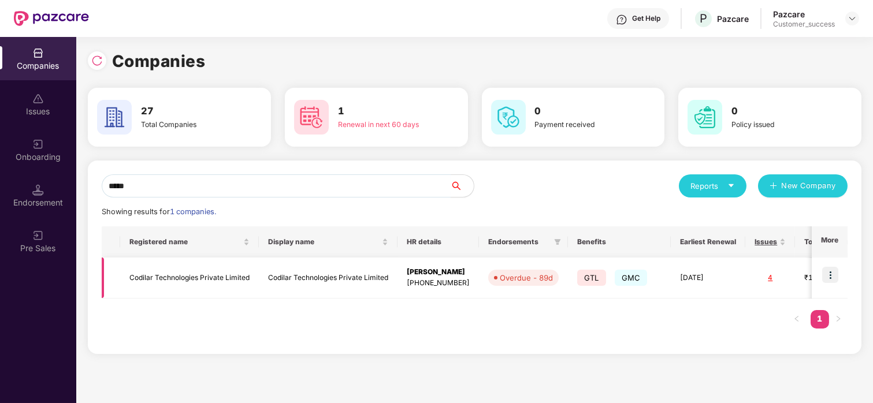
type input "*****"
click at [720, 293] on td "[DATE]" at bounding box center [708, 278] width 75 height 41
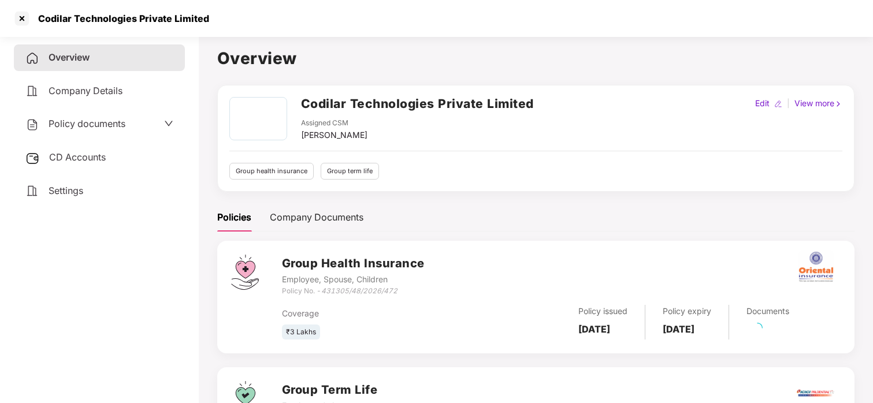
click at [106, 129] on div "Policy documents" at bounding box center [75, 124] width 100 height 15
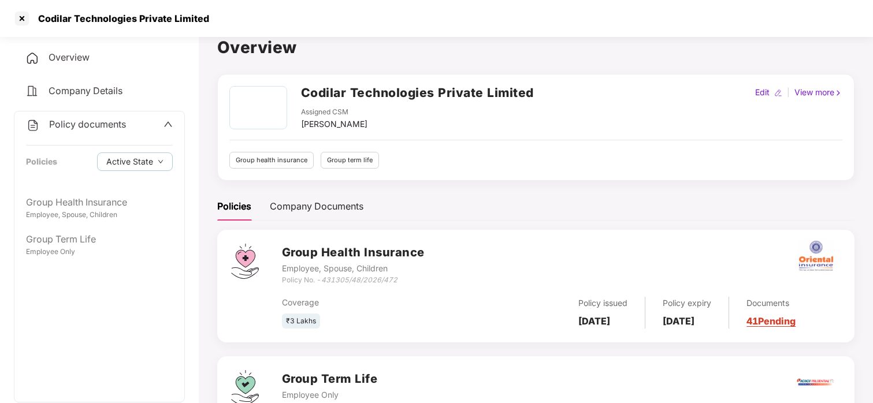
scroll to position [10, 0]
click at [631, 244] on div "Group Health Insurance Employee, Spouse, Children Policy No. - 431305/48/2026/4…" at bounding box center [561, 265] width 559 height 42
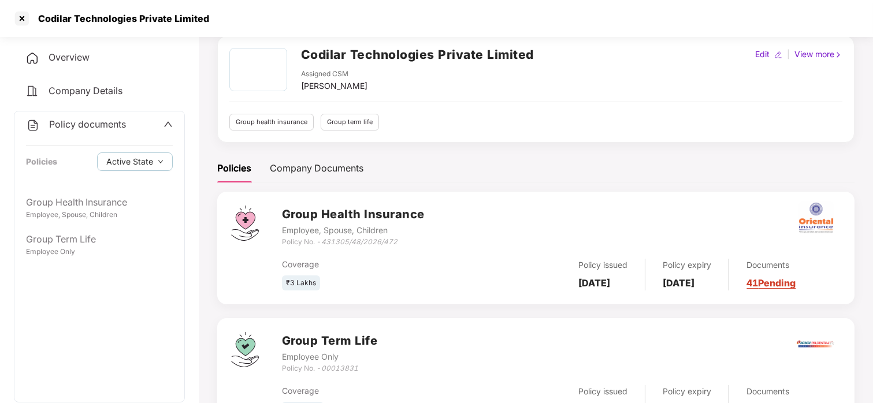
scroll to position [105, 0]
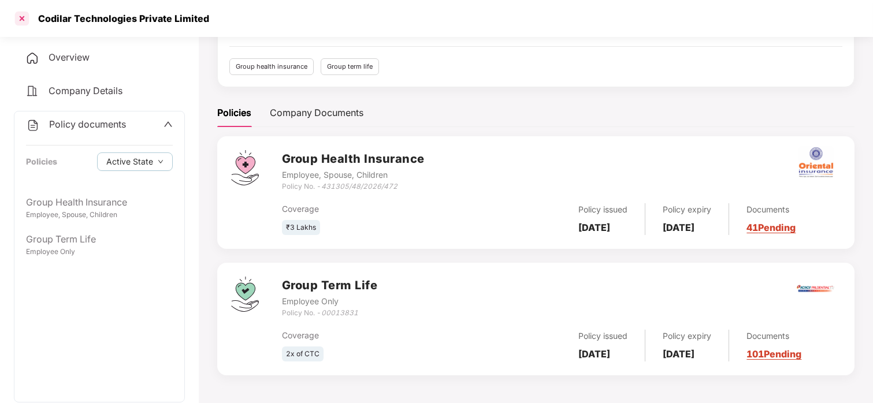
click at [19, 18] on div at bounding box center [22, 18] width 18 height 18
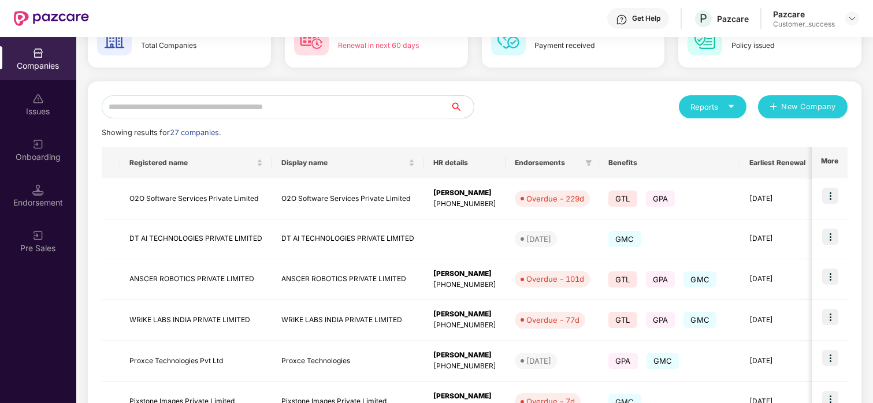
scroll to position [81, 0]
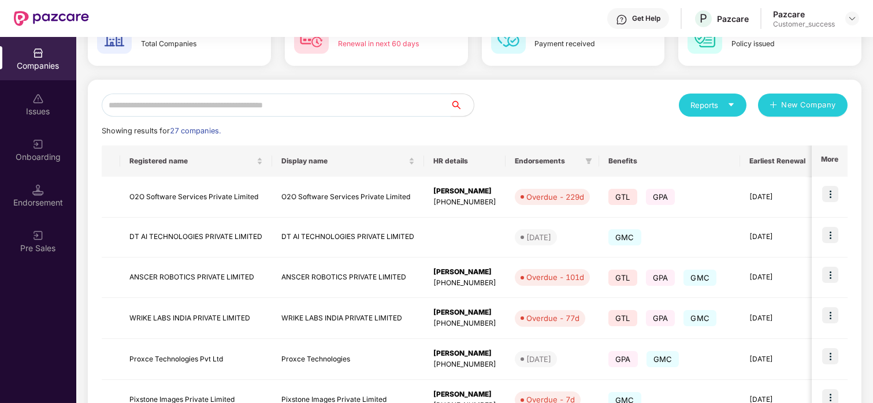
click at [215, 106] on input "text" at bounding box center [276, 105] width 349 height 23
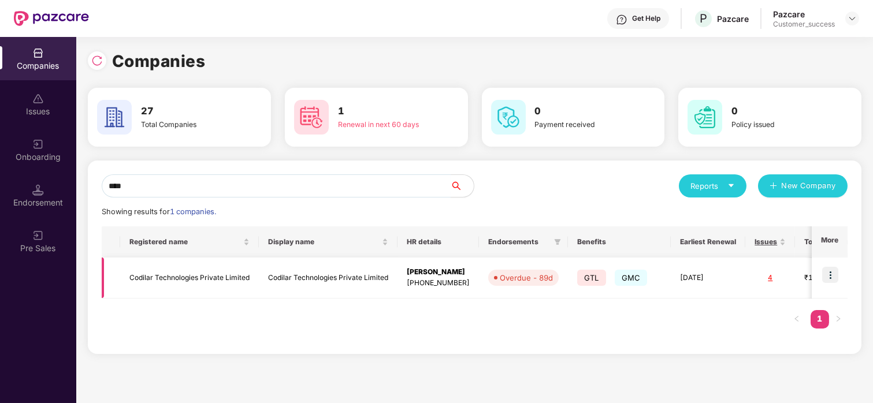
type input "****"
click at [170, 286] on td "Codilar Technologies Private Limited" at bounding box center [189, 278] width 139 height 41
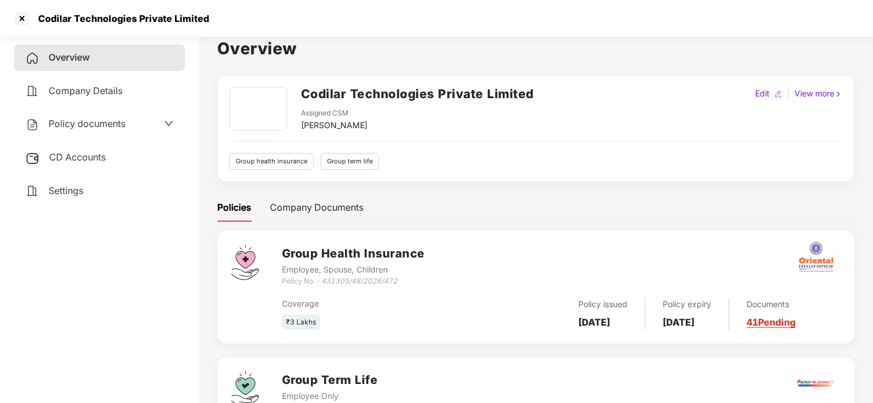
scroll to position [9, 0]
